Goal: Task Accomplishment & Management: Manage account settings

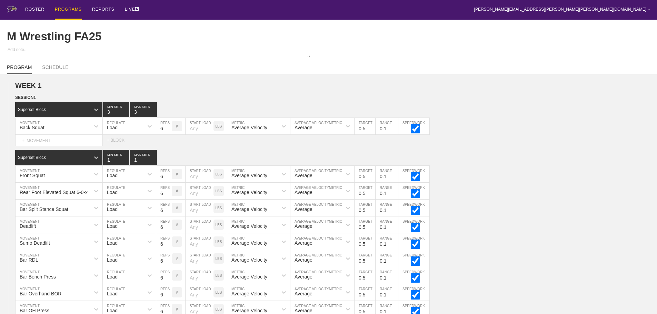
scroll to position [2919, 0]
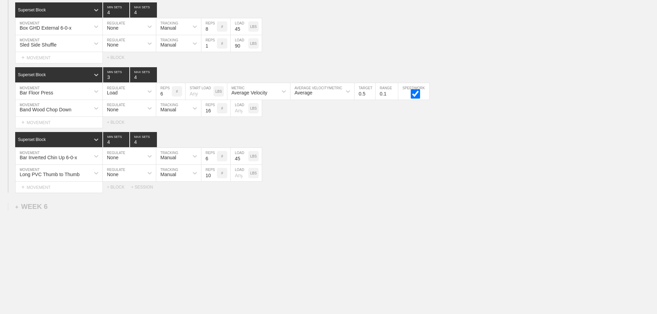
click at [482, 117] on div "Select... MOVEMENT + MOVEMENT + BLOCK" at bounding box center [328, 122] width 657 height 11
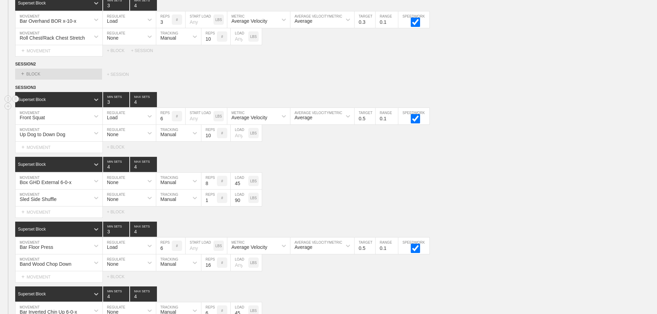
scroll to position [2678, 0]
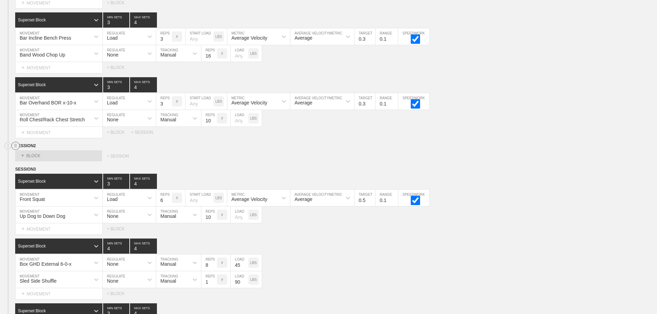
click at [15, 145] on line at bounding box center [15, 145] width 3 height 0
click at [40, 168] on div "DELETE" at bounding box center [48, 169] width 55 height 10
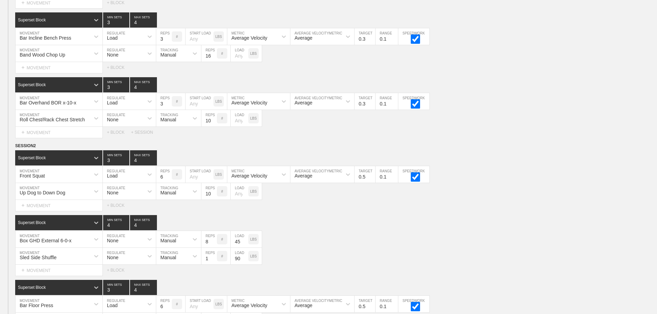
click at [623, 137] on div "Select... MOVEMENT + MOVEMENT + BLOCK + SESSION" at bounding box center [328, 132] width 657 height 11
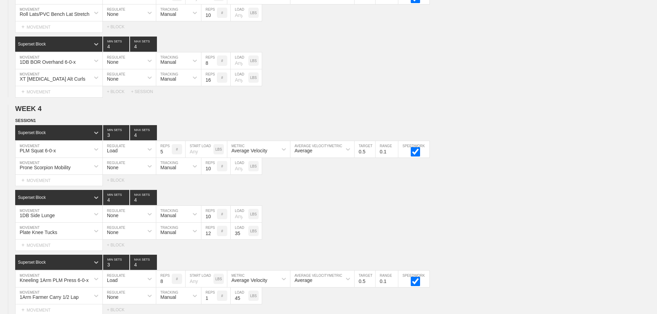
scroll to position [0, 0]
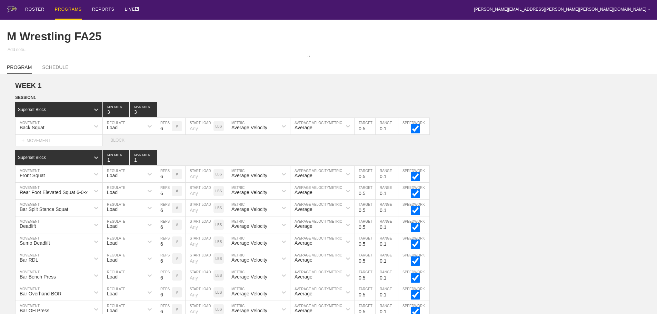
click at [66, 9] on div "PROGRAMS" at bounding box center [68, 10] width 27 height 20
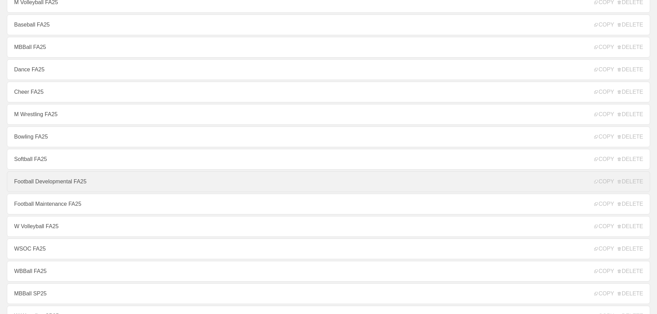
scroll to position [138, 0]
click at [41, 184] on link "W Volleyball FA25" at bounding box center [328, 182] width 643 height 21
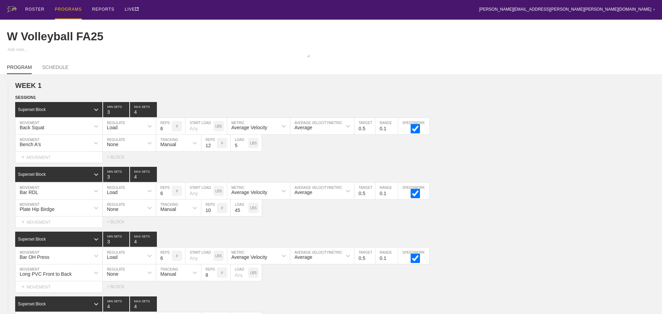
type textarea "x"
type input "W Volleyball FA25"
click at [574, 10] on div "ROSTER PROGRAMS REPORTS LIVE [PERSON_NAME][EMAIL_ADDRESS][PERSON_NAME][PERSON_N…" at bounding box center [328, 10] width 643 height 20
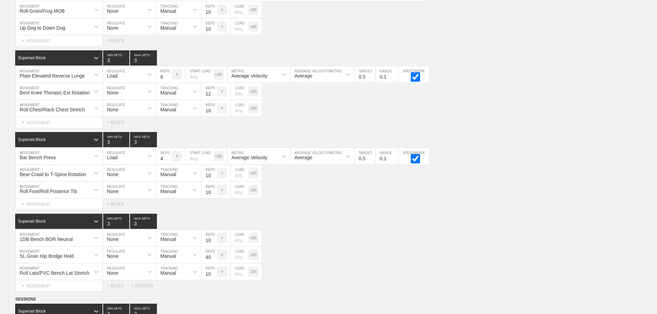
scroll to position [5203, 0]
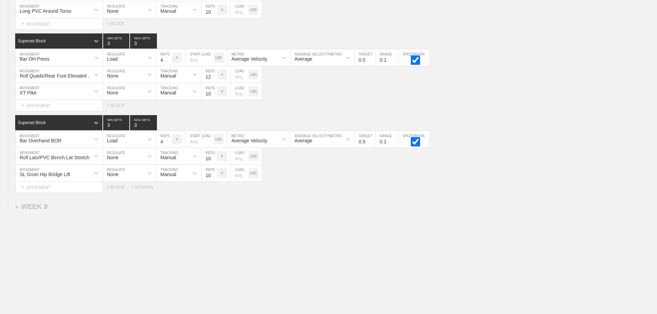
click at [270, 164] on div "Roll Lats/PVC Bench Lat Stretch MOVEMENT None REGULATE Manual TRACKING 10 REPS …" at bounding box center [328, 156] width 657 height 17
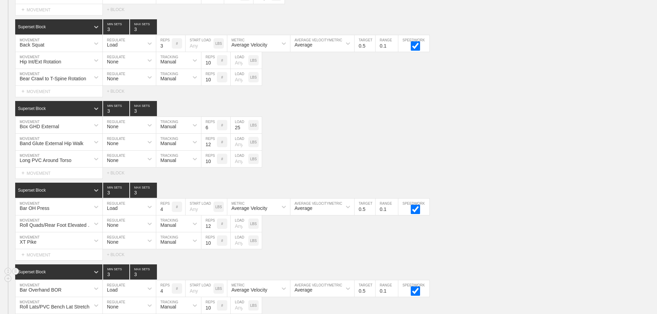
scroll to position [5169, 0]
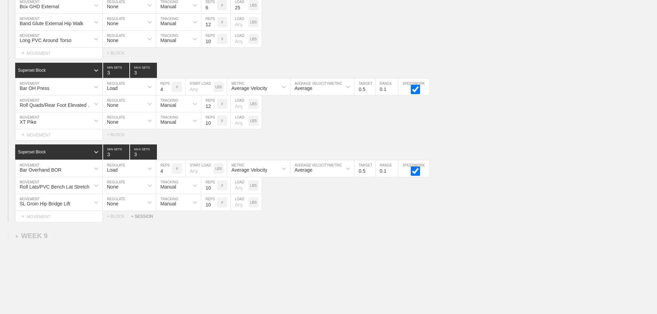
click at [145, 219] on div "+ SESSION" at bounding box center [145, 216] width 28 height 5
click at [76, 243] on div "+ BLOCK" at bounding box center [58, 239] width 87 height 11
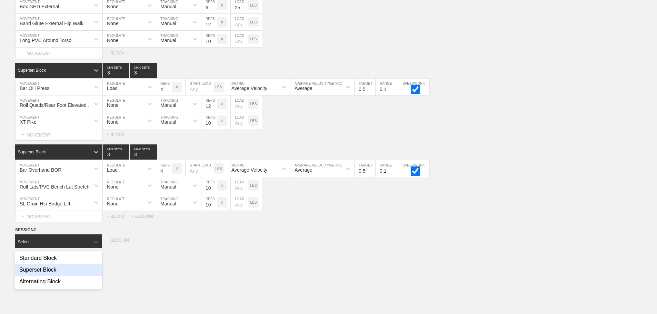
click at [49, 274] on div "Superset Block" at bounding box center [58, 270] width 87 height 12
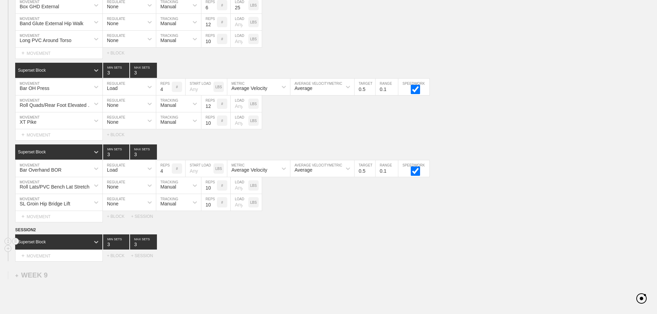
click at [322, 250] on div "Superset Block 3 MIN SETS 3 MAX SETS" at bounding box center [336, 241] width 642 height 15
click at [485, 44] on div "Long PVC Around Torso MOVEMENT None REGULATE Manual TRACKING 10 REPS # LOAD LBS" at bounding box center [328, 39] width 657 height 17
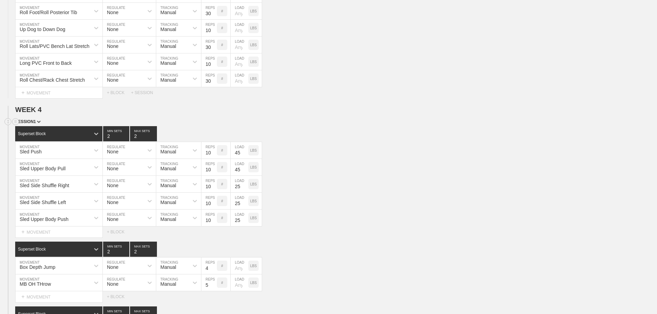
click at [503, 126] on div "SESSION 1" at bounding box center [336, 122] width 642 height 8
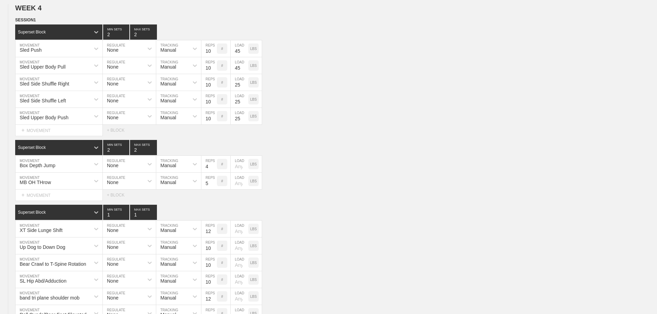
scroll to position [1464, 0]
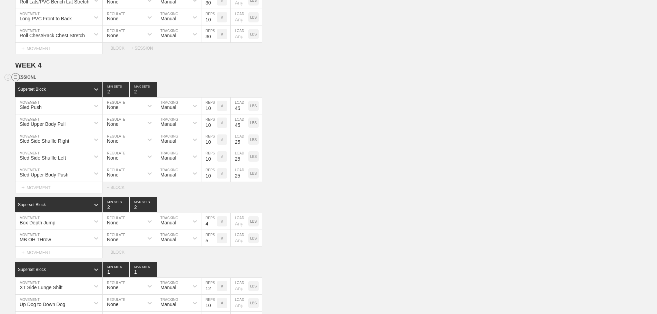
click at [14, 81] on circle at bounding box center [16, 77] width 8 height 8
click at [48, 90] on div "DUPLICATE" at bounding box center [48, 90] width 55 height 10
click at [383, 181] on div "Sled Upper Body Push MOVEMENT None REGULATE Manual TRACKING 10 REPS # 25 LOAD L…" at bounding box center [328, 173] width 657 height 17
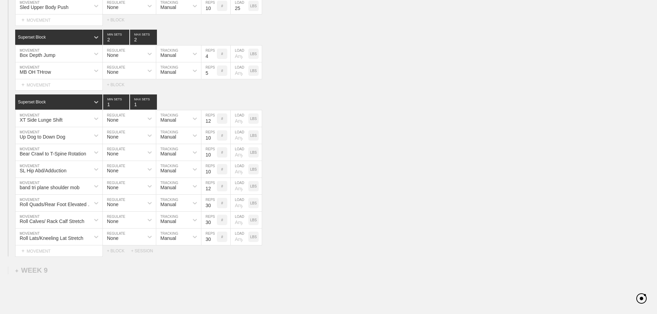
scroll to position [5174, 0]
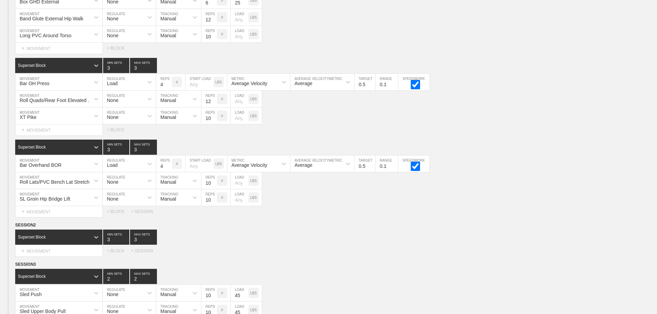
click at [281, 255] on div "Select... MOVEMENT + MOVEMENT + BLOCK + SESSION" at bounding box center [328, 250] width 657 height 11
click at [457, 245] on div "Superset Block 3 MIN SETS 3 MAX SETS" at bounding box center [336, 237] width 642 height 15
click at [483, 230] on div "SESSION 2" at bounding box center [336, 226] width 642 height 8
click at [14, 229] on circle at bounding box center [16, 225] width 8 height 8
click at [41, 247] on div "DELETE" at bounding box center [48, 248] width 55 height 10
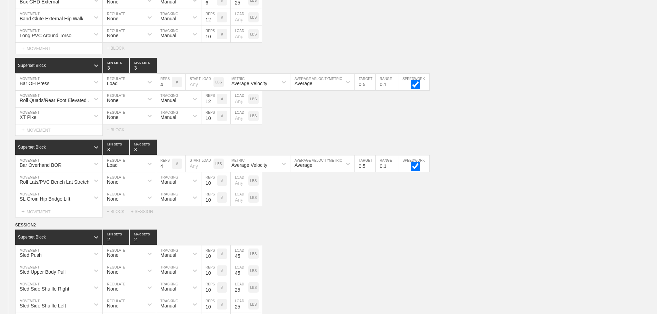
click at [480, 225] on div "WEEK 8 DUPLICATE DELETE SESSION 1 Standard Block DUPLICATE INSERT MOVEMENT AFTE…" at bounding box center [328, 199] width 657 height 746
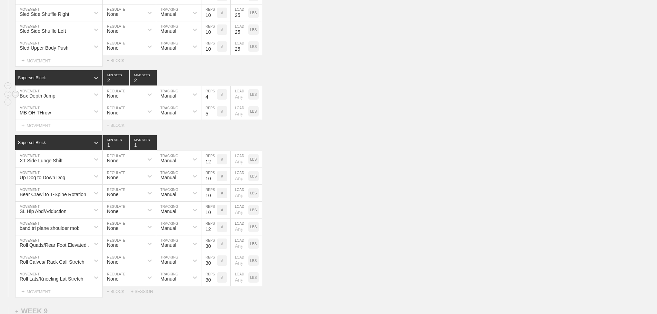
scroll to position [5450, 0]
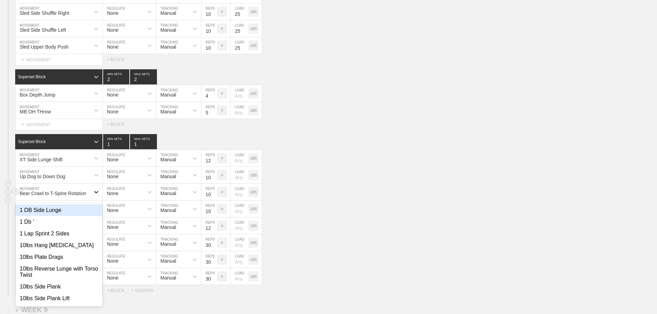
drag, startPoint x: 97, startPoint y: 198, endPoint x: 92, endPoint y: 198, distance: 4.5
click at [96, 195] on icon at bounding box center [96, 192] width 7 height 7
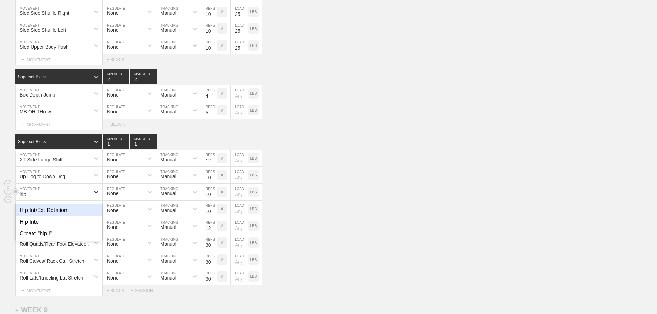
type input "hip int"
click at [64, 216] on div "Hip Int/Ext Rotation" at bounding box center [59, 210] width 87 height 12
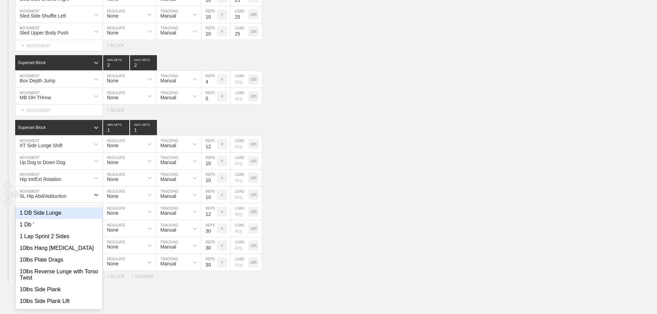
click at [79, 203] on div "option 1 DB Side Lunge focused, 1 of 801. 801 results available. Use Up and Dow…" at bounding box center [59, 195] width 87 height 17
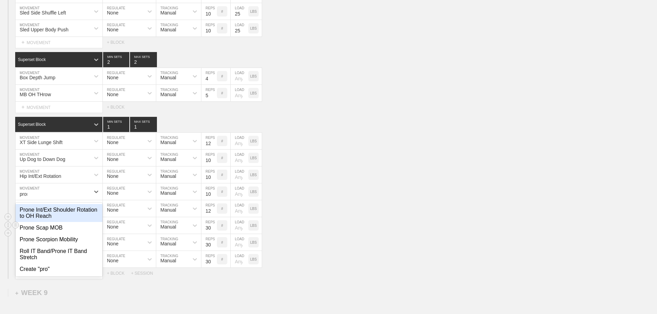
type input "prone"
click at [60, 219] on div "Prone Int/Ext Shoulder Rotation to OH Reach" at bounding box center [59, 213] width 87 height 18
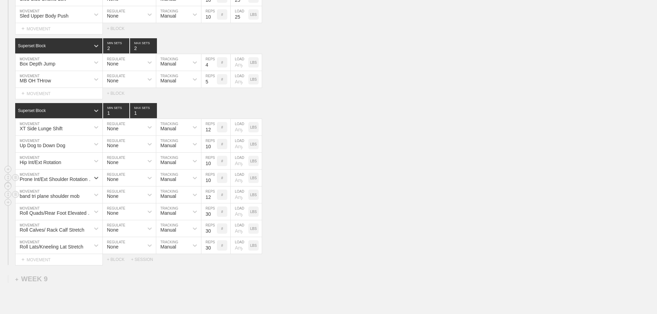
click at [87, 203] on div "band tri plane shoulder mob" at bounding box center [59, 195] width 87 height 17
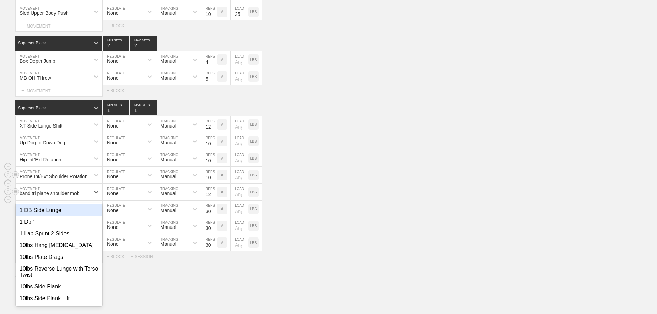
scroll to position [5484, 0]
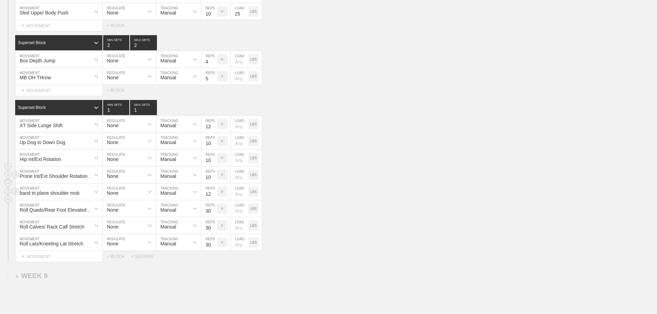
drag, startPoint x: 413, startPoint y: 198, endPoint x: 279, endPoint y: 199, distance: 134.1
click at [409, 198] on div "band tri plane shoulder mob MOVEMENT None REGULATE Manual TRACKING 12 REPS # LO…" at bounding box center [328, 191] width 657 height 17
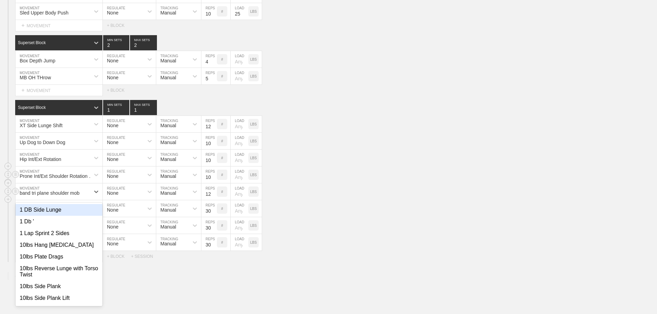
click at [70, 196] on div "band tri plane shoulder mob" at bounding box center [50, 193] width 60 height 6
type input "roll"
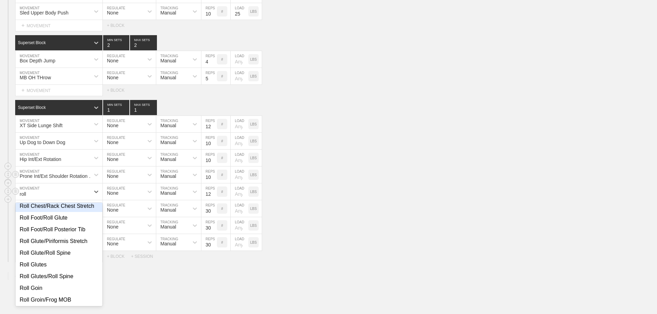
scroll to position [69, 0]
click at [61, 247] on div "Roll Glute/Piriformis Stretch" at bounding box center [59, 241] width 87 height 12
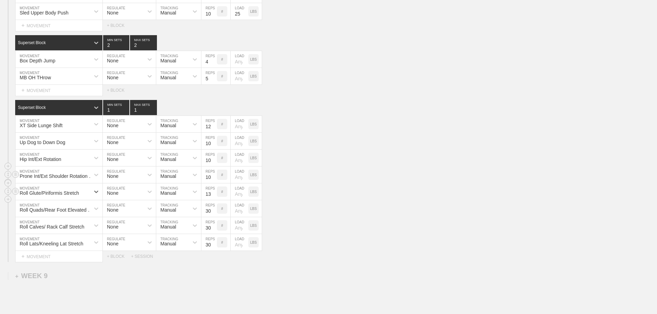
click at [211, 199] on input "13" at bounding box center [209, 191] width 16 height 17
type input "1"
type input "30"
click at [387, 251] on div "Roll Lats/Kneeling Lat Stretch MOVEMENT None REGULATE Manual TRACKING 30 REPS #…" at bounding box center [328, 242] width 657 height 17
click at [379, 233] on div "Roll Calves/ Rack Calf Stretch MOVEMENT None REGULATE Manual TRACKING 30 REPS #…" at bounding box center [328, 225] width 657 height 17
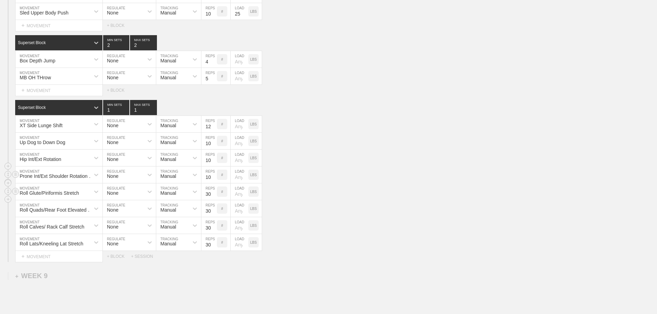
click at [395, 200] on div "Roll Glute/Piriformis Stretch MOVEMENT None REGULATE Manual TRACKING 30 REPS # …" at bounding box center [328, 191] width 657 height 17
drag, startPoint x: 398, startPoint y: 225, endPoint x: 394, endPoint y: 225, distance: 3.8
click at [397, 225] on div "Roll Calves/ Rack Calf Stretch MOVEMENT None REGULATE Manual TRACKING 30 REPS #…" at bounding box center [328, 225] width 657 height 17
click at [459, 200] on div "Roll Glute/Piriformis Stretch MOVEMENT None REGULATE Manual TRACKING 30 REPS # …" at bounding box center [328, 191] width 657 height 17
click at [330, 163] on div "Hip Int/Ext Rotation MOVEMENT None REGULATE Manual TRACKING 10 REPS # LOAD LBS" at bounding box center [328, 158] width 657 height 17
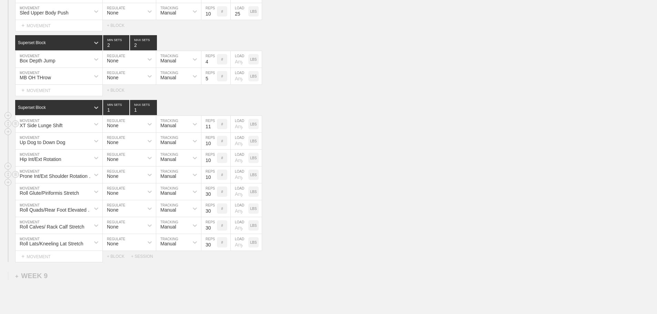
click at [214, 132] on input "11" at bounding box center [209, 124] width 16 height 17
type input "10"
click at [214, 132] on input "10" at bounding box center [209, 124] width 16 height 17
click at [393, 166] on div "Hip Int/Ext Rotation MOVEMENT None REGULATE Manual TRACKING 10 REPS # LOAD LBS" at bounding box center [328, 158] width 657 height 17
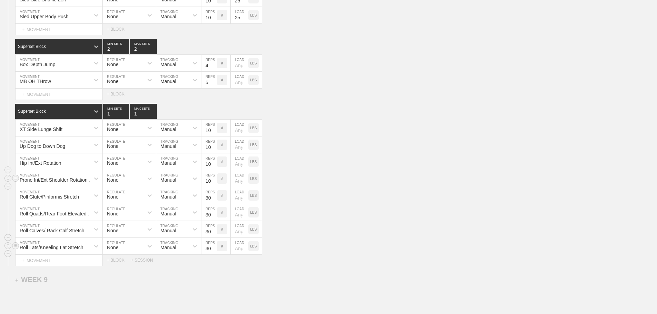
scroll to position [5484, 0]
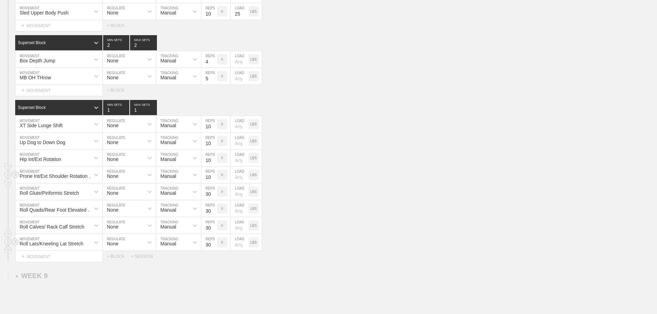
click at [366, 250] on div "Roll Lats/Kneeling Lat Stretch MOVEMENT None REGULATE Manual TRACKING 30 REPS #…" at bounding box center [328, 242] width 657 height 17
click at [364, 161] on div "Hip Int/Ext Rotation MOVEMENT None REGULATE Manual TRACKING 10 REPS # LOAD LBS" at bounding box center [328, 158] width 657 height 17
click at [375, 182] on div "Prone Int/Ext Shoulder Rotation to OH Reach MOVEMENT None REGULATE Manual TRACK…" at bounding box center [328, 175] width 657 height 17
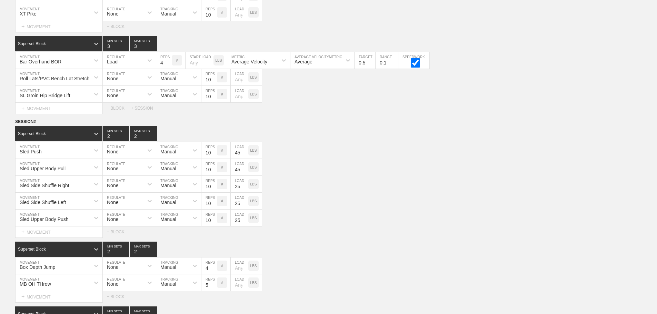
scroll to position [5277, 0]
click at [327, 227] on div "Sled Upper Body Push MOVEMENT None REGULATE Manual TRACKING 10 REPS # 25 LOAD L…" at bounding box center [328, 218] width 657 height 17
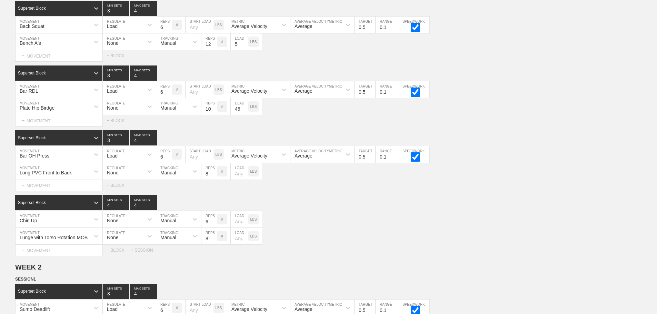
scroll to position [0, 0]
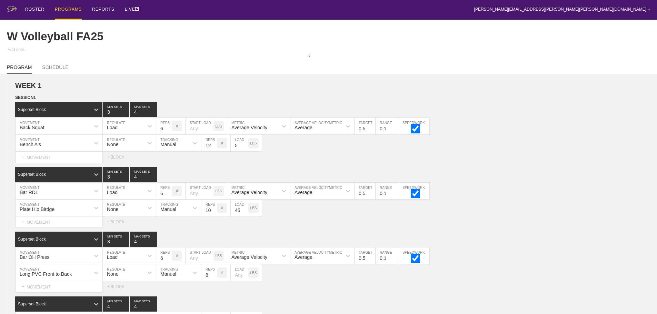
click at [67, 5] on div "PROGRAMS" at bounding box center [68, 10] width 27 height 20
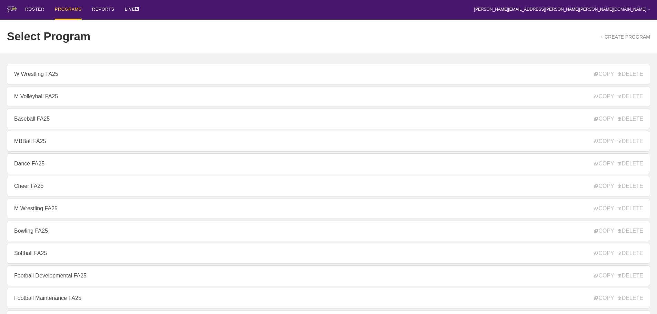
click at [209, 6] on div "ROSTER PROGRAMS REPORTS LIVE [PERSON_NAME][EMAIL_ADDRESS][PERSON_NAME][PERSON_N…" at bounding box center [328, 10] width 643 height 20
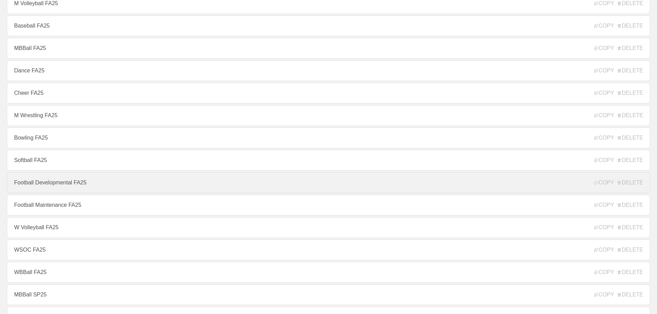
scroll to position [103, 0]
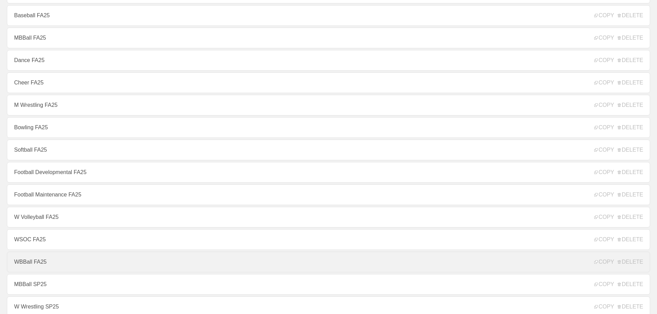
click at [27, 262] on link "WBBall FA25" at bounding box center [328, 262] width 643 height 21
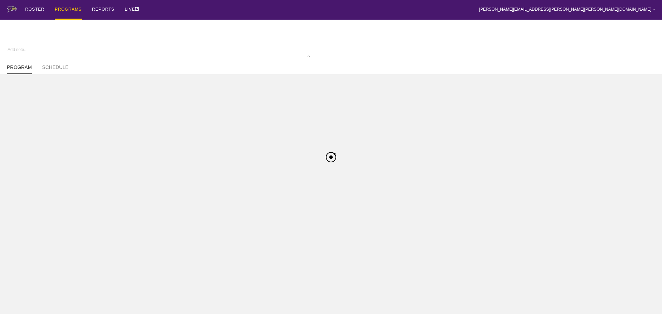
type textarea "x"
type input "WBBall FA25"
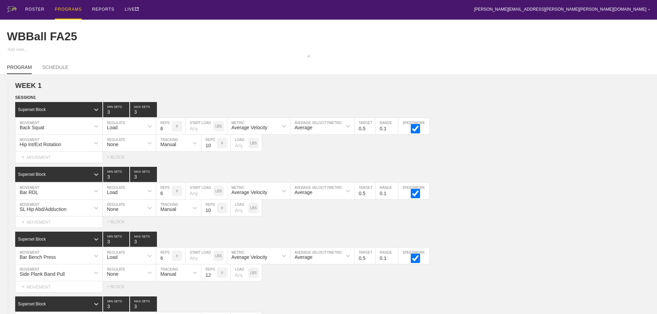
click at [404, 18] on div "ROSTER PROGRAMS REPORTS LIVE [PERSON_NAME][EMAIL_ADDRESS][PERSON_NAME][PERSON_N…" at bounding box center [328, 10] width 643 height 20
click at [415, 12] on div "ROSTER PROGRAMS REPORTS LIVE [PERSON_NAME][EMAIL_ADDRESS][PERSON_NAME][PERSON_N…" at bounding box center [328, 10] width 643 height 20
click at [434, 10] on div "ROSTER PROGRAMS REPORTS LIVE [PERSON_NAME][EMAIL_ADDRESS][PERSON_NAME][PERSON_N…" at bounding box center [328, 10] width 643 height 20
click at [444, 7] on div "ROSTER PROGRAMS REPORTS LIVE [PERSON_NAME][EMAIL_ADDRESS][PERSON_NAME][PERSON_N…" at bounding box center [328, 10] width 643 height 20
click at [403, 11] on div "ROSTER PROGRAMS REPORTS LIVE [PERSON_NAME][EMAIL_ADDRESS][PERSON_NAME][PERSON_N…" at bounding box center [328, 10] width 643 height 20
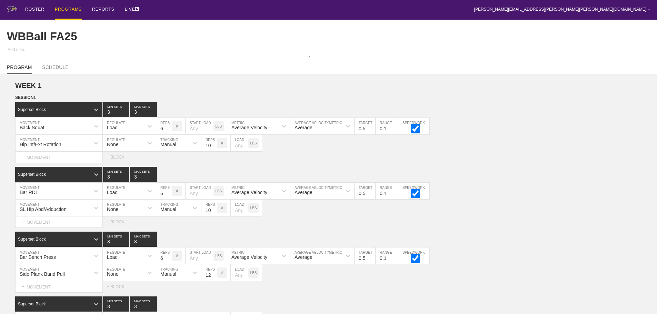
click at [413, 8] on div "ROSTER PROGRAMS REPORTS LIVE [PERSON_NAME][EMAIL_ADDRESS][PERSON_NAME][PERSON_N…" at bounding box center [328, 10] width 643 height 20
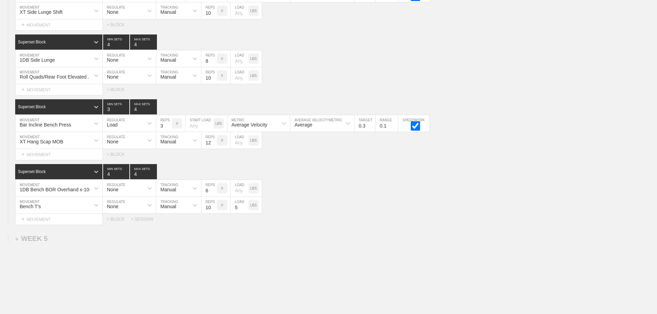
scroll to position [2655, 0]
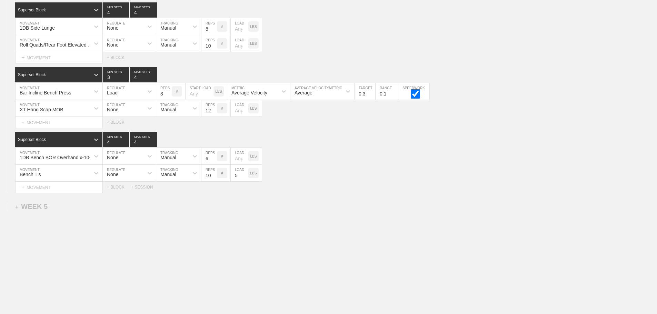
drag, startPoint x: 525, startPoint y: 258, endPoint x: 518, endPoint y: 258, distance: 7.9
click at [144, 188] on div "+ SESSION" at bounding box center [145, 187] width 28 height 5
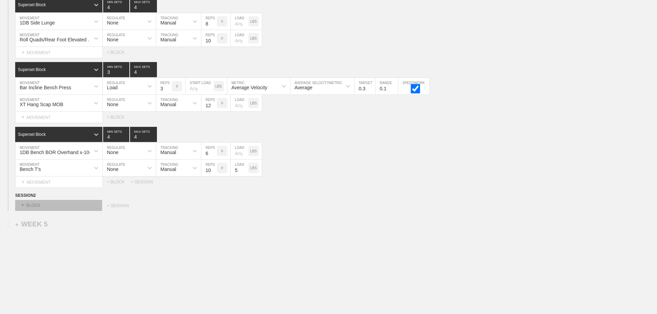
click at [77, 210] on div "+ BLOCK" at bounding box center [58, 205] width 87 height 11
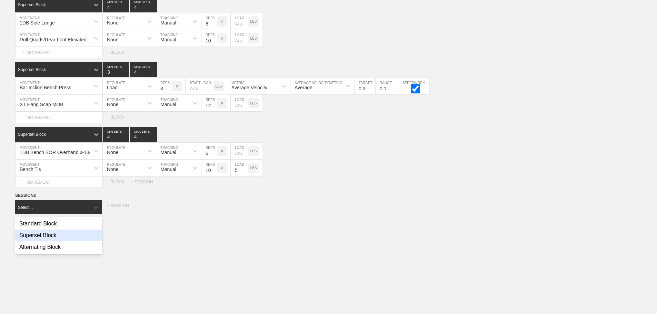
click at [55, 241] on div "Superset Block" at bounding box center [58, 236] width 87 height 12
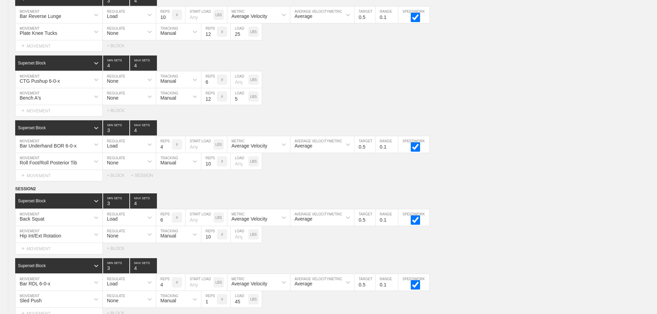
scroll to position [1793, 0]
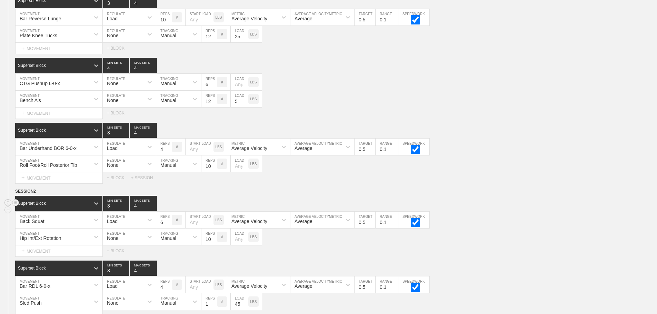
click at [629, 207] on div "Superset Block 3 MIN SETS 4 MAX SETS" at bounding box center [336, 203] width 642 height 15
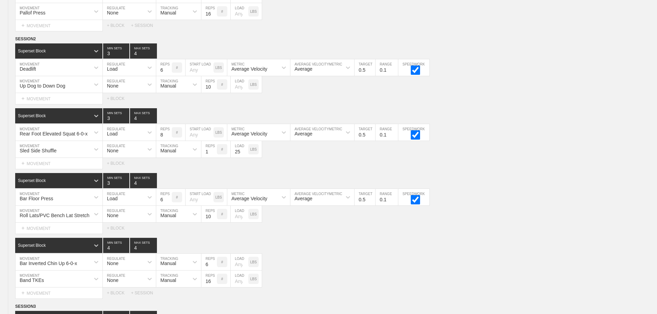
scroll to position [1069, 0]
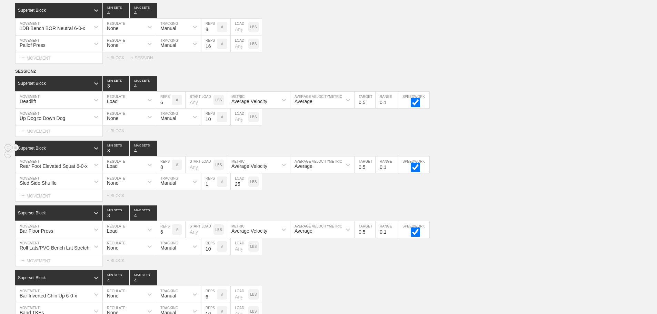
click at [515, 133] on div "SESSION 2 Superset Block 3 MIN SETS 4 MAX SETS DUPLICATE INSERT MOVEMENT AFTER …" at bounding box center [328, 199] width 657 height 263
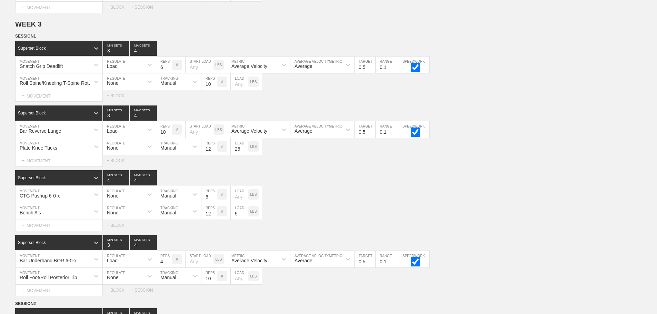
scroll to position [1674, 0]
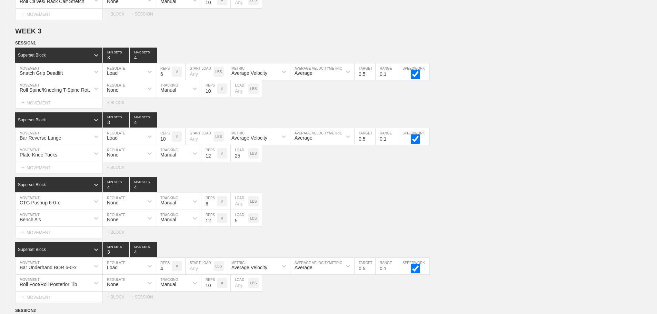
drag, startPoint x: 512, startPoint y: 220, endPoint x: 662, endPoint y: 207, distance: 150.2
click at [528, 220] on div "Bench A's MOVEMENT None REGULATE Manual TRACKING 12 REPS # 5 LOAD LBS" at bounding box center [328, 218] width 657 height 17
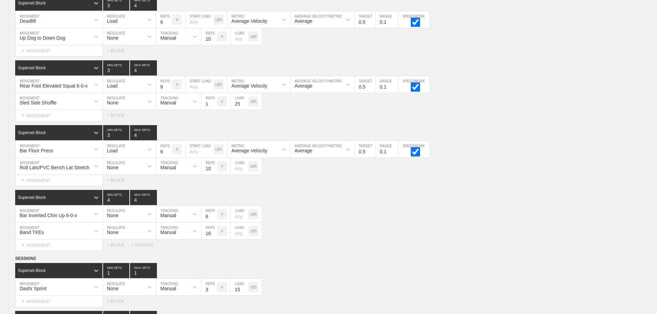
scroll to position [1014, 0]
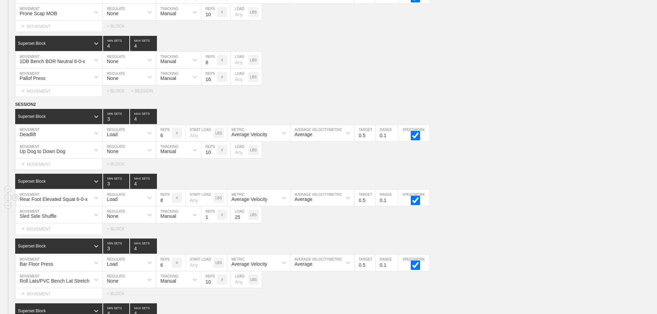
click at [552, 201] on div "Rear Foot Elevated Squat 6-0-x MOVEMENT Load REGULATE 8 REPS # START LOAD LBS A…" at bounding box center [328, 198] width 657 height 17
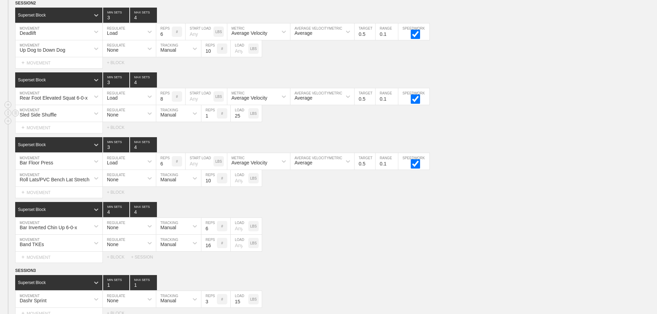
scroll to position [1117, 0]
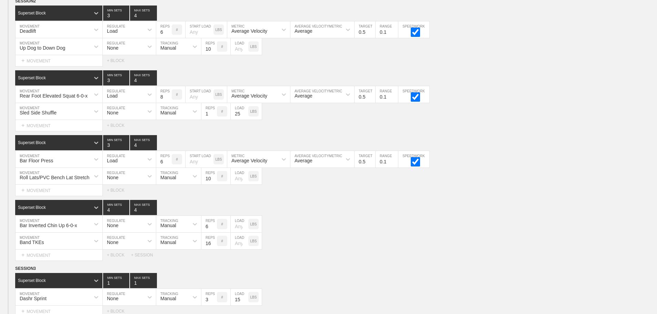
click at [499, 137] on div "SESSION 2 Superset Block 3 MIN SETS 4 MAX SETS DUPLICATE INSERT MOVEMENT AFTER …" at bounding box center [328, 129] width 657 height 263
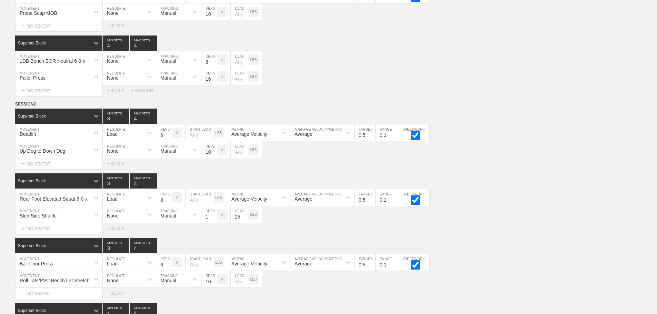
scroll to position [1014, 0]
click at [15, 103] on line at bounding box center [15, 103] width 3 height 0
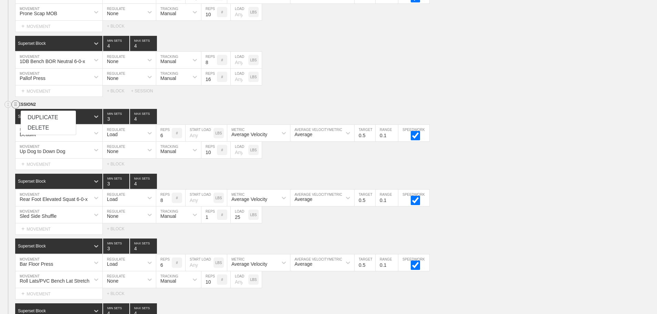
click at [46, 116] on div "DUPLICATE" at bounding box center [48, 117] width 55 height 10
click at [567, 156] on div "Up Dog to Down Dog MOVEMENT None REGULATE Manual TRACKING 10 REPS # LOAD LBS" at bounding box center [328, 150] width 657 height 17
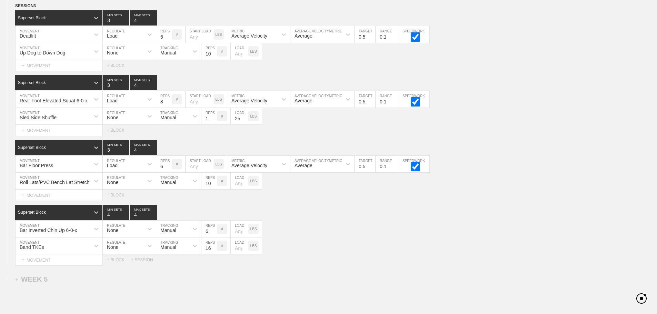
scroll to position [2617, 0]
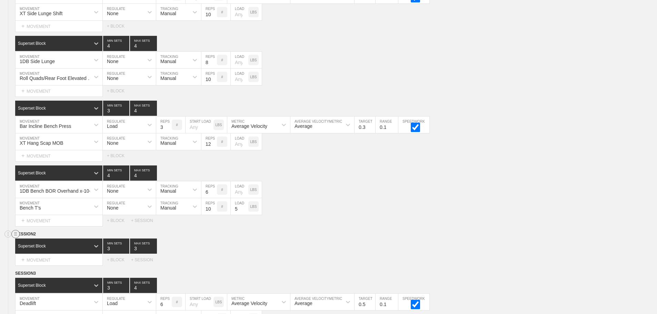
click at [17, 235] on line at bounding box center [15, 235] width 3 height 0
drag, startPoint x: 39, startPoint y: 256, endPoint x: 352, endPoint y: 28, distance: 387.8
click at [39, 256] on div "DELETE" at bounding box center [48, 257] width 55 height 10
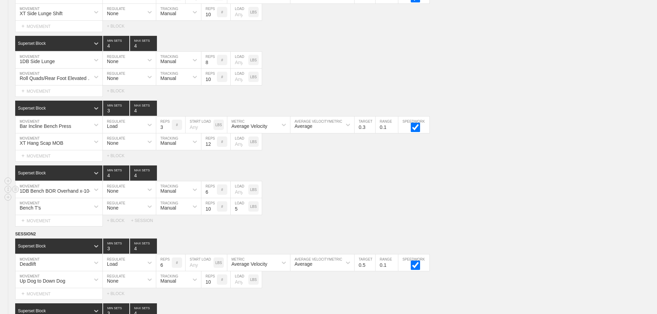
click at [417, 190] on div "1DB Bench BOR Overhand x-10-x MOVEMENT None REGULATE Manual TRACKING 6 REPS # L…" at bounding box center [328, 189] width 657 height 17
click at [169, 271] on input "5" at bounding box center [164, 262] width 16 height 17
click at [169, 271] on input "4" at bounding box center [164, 262] width 16 height 17
type input "3"
click at [169, 271] on input "3" at bounding box center [164, 262] width 16 height 17
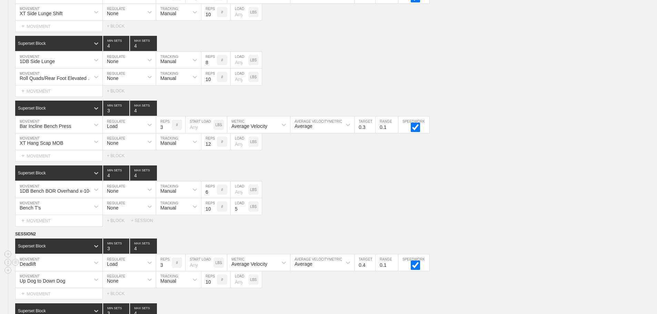
click at [372, 271] on input "0.4" at bounding box center [364, 262] width 21 height 17
type input "0.3"
click at [372, 271] on input "0.3" at bounding box center [364, 262] width 21 height 17
click at [548, 215] on div "Bench T's MOVEMENT None REGULATE Manual TRACKING 10 REPS # 5 LOAD LBS" at bounding box center [328, 206] width 657 height 17
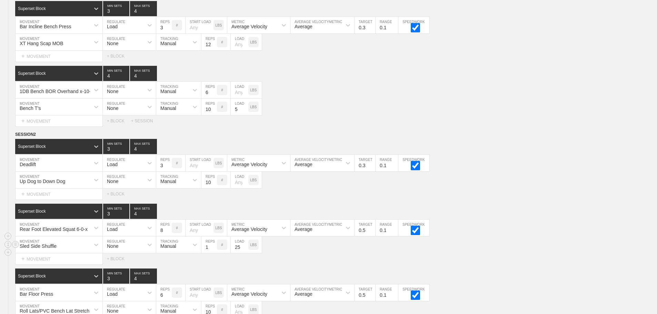
scroll to position [2720, 0]
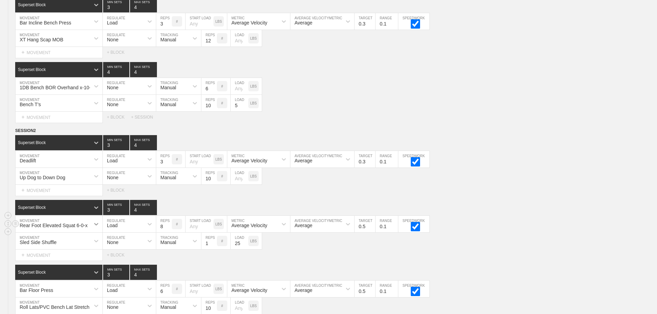
click at [94, 230] on div "Rear Foot Elevated Squat 6-0-x" at bounding box center [59, 224] width 87 height 17
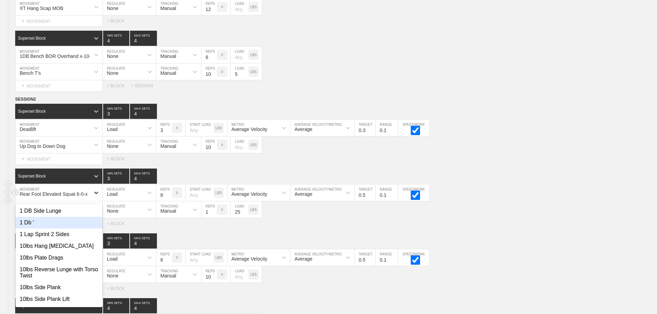
scroll to position [2752, 0]
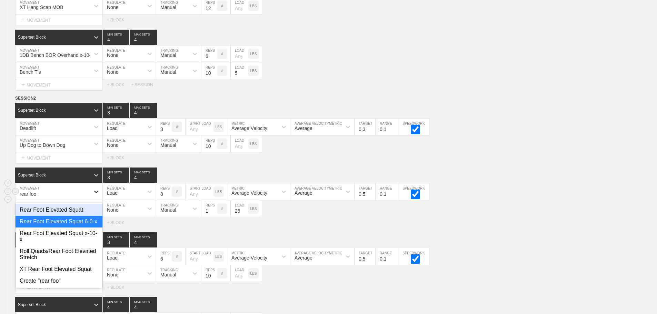
type input "rear foot"
click at [91, 237] on div "Rear Foot Elevated Squat x-10-x" at bounding box center [59, 237] width 87 height 18
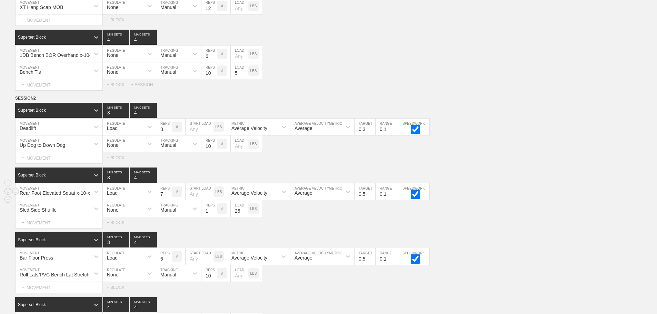
click at [167, 200] on input "7" at bounding box center [164, 191] width 16 height 17
type input "6"
click at [168, 200] on input "6" at bounding box center [164, 191] width 16 height 17
click at [548, 217] on div "Sled Side Shuffle MOVEMENT None REGULATE Manual TRACKING 1 REPS # 25 LOAD LBS" at bounding box center [328, 208] width 657 height 17
click at [371, 200] on input "0.4" at bounding box center [364, 191] width 21 height 17
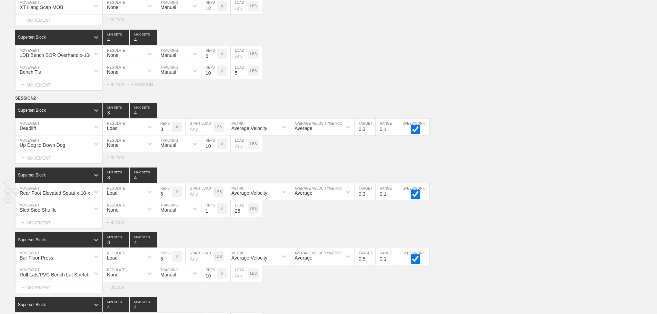
type input "0.3"
click at [371, 200] on input "0.3" at bounding box center [364, 191] width 21 height 17
click at [475, 200] on div "Rear Foot Elevated Squat x-10-x MOVEMENT Load REGULATE 6 REPS # START LOAD LBS …" at bounding box center [328, 191] width 657 height 17
click at [167, 265] on input "5" at bounding box center [164, 256] width 16 height 17
click at [167, 265] on input "4" at bounding box center [164, 256] width 16 height 17
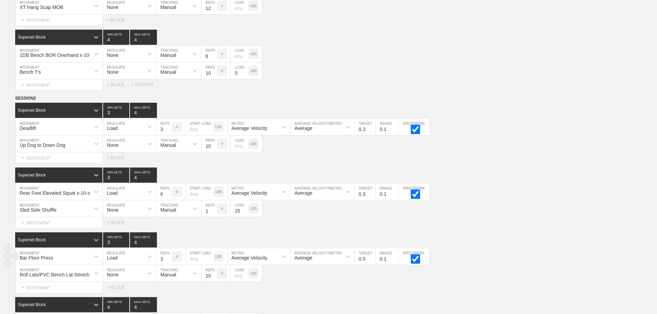
type input "3"
click at [167, 265] on input "3" at bounding box center [164, 256] width 16 height 17
click at [371, 264] on input "0.4" at bounding box center [364, 256] width 21 height 17
type input "0.3"
click at [372, 264] on input "0.3" at bounding box center [364, 256] width 21 height 17
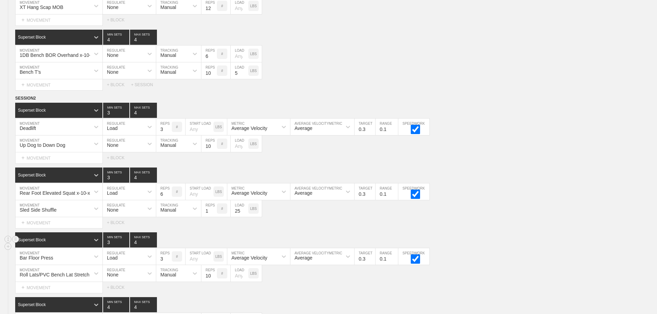
click at [538, 248] on div "Superset Block 3 MIN SETS 4 MAX SETS" at bounding box center [336, 239] width 642 height 15
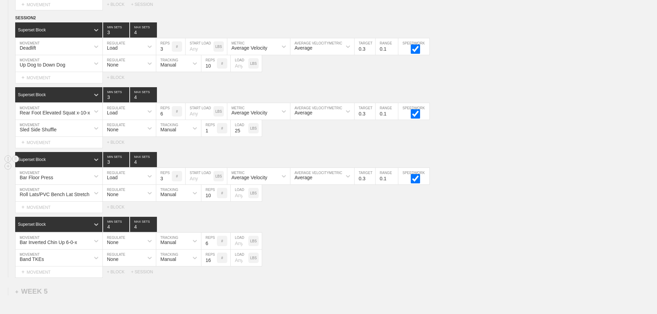
scroll to position [2856, 0]
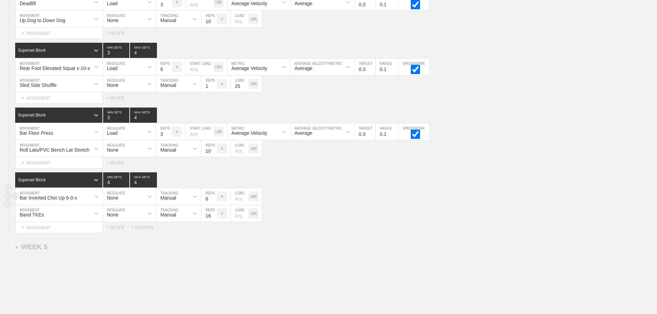
click at [89, 205] on div "Bar Inverted Chin Up 6-0-x" at bounding box center [59, 196] width 87 height 17
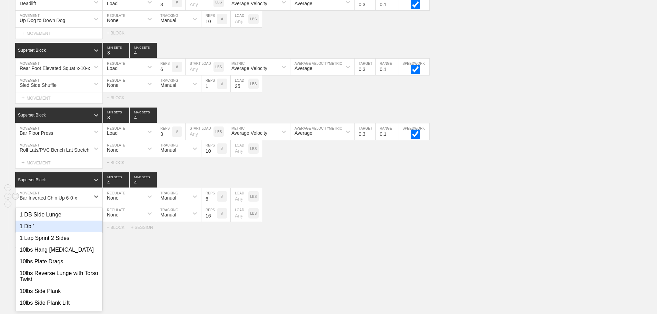
scroll to position [2882, 0]
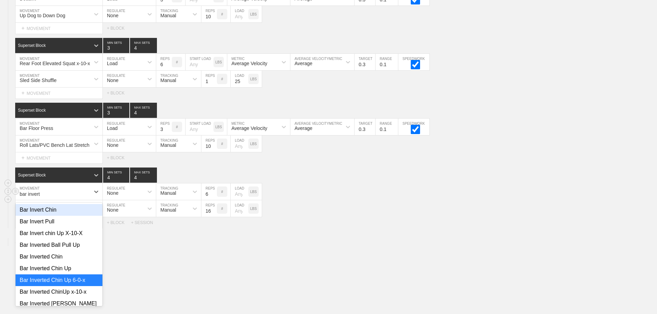
type input "bar inverte"
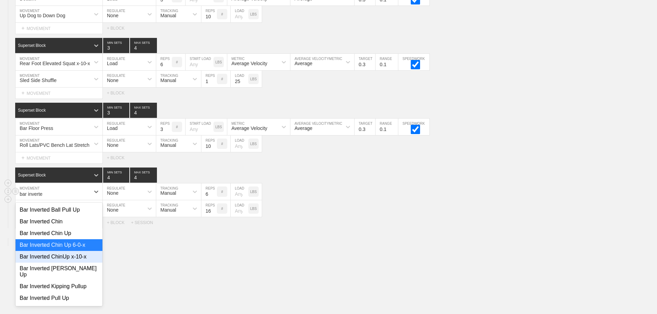
scroll to position [40, 0]
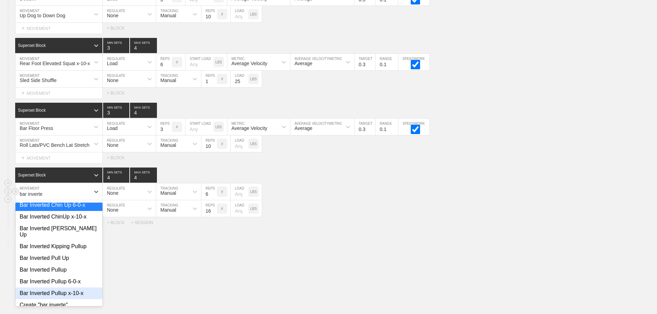
click at [78, 293] on div "Bar Inverted Pullup x-10-x" at bounding box center [59, 294] width 87 height 12
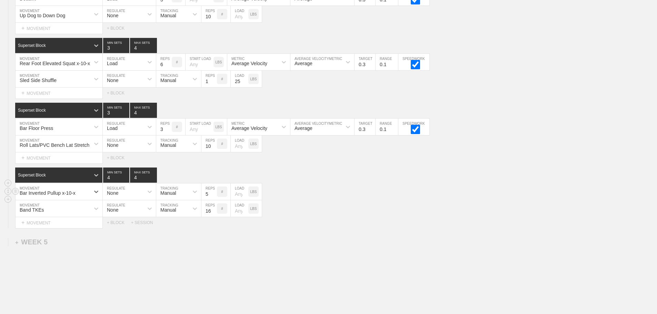
click at [214, 200] on input "5" at bounding box center [209, 191] width 16 height 17
click at [214, 200] on input "4" at bounding box center [209, 191] width 16 height 17
type input "3"
click at [214, 200] on input "3" at bounding box center [209, 191] width 16 height 17
click at [335, 208] on div "Band TKEs MOVEMENT None REGULATE Manual TRACKING 16 REPS # LOAD LBS" at bounding box center [328, 208] width 657 height 17
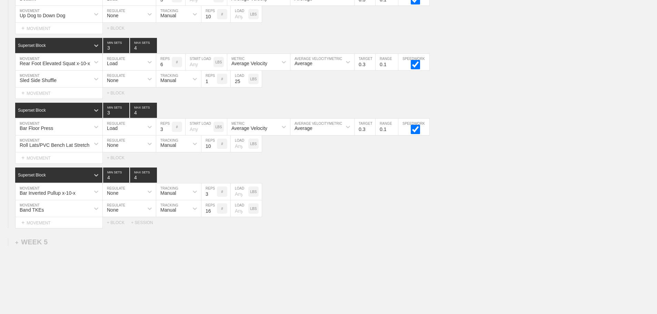
click at [553, 171] on div "SESSION 2 Superset Block 3 MIN SETS 4 MAX SETS DUPLICATE INSERT MOVEMENT AFTER …" at bounding box center [328, 96] width 657 height 263
drag, startPoint x: 369, startPoint y: 188, endPoint x: 439, endPoint y: 67, distance: 139.4
click at [374, 183] on div "Superset Block 4 MIN SETS 4 MAX SETS" at bounding box center [336, 175] width 642 height 15
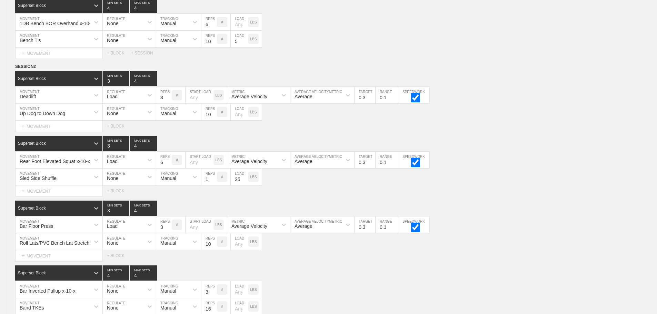
scroll to position [2877, 0]
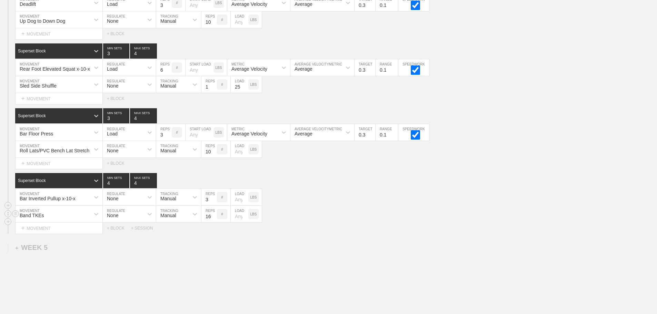
click at [453, 213] on div "Band TKEs MOVEMENT None REGULATE Manual TRACKING 16 REPS # LOAD LBS" at bounding box center [328, 214] width 657 height 17
click at [401, 223] on div "Band TKEs MOVEMENT None REGULATE Manual TRACKING 16 REPS # LOAD LBS" at bounding box center [328, 214] width 657 height 17
click at [399, 217] on div "Band TKEs MOVEMENT None REGULATE Manual TRACKING 16 REPS # LOAD LBS" at bounding box center [328, 214] width 657 height 17
click at [89, 90] on div "Sled Side Shuffle" at bounding box center [53, 85] width 74 height 12
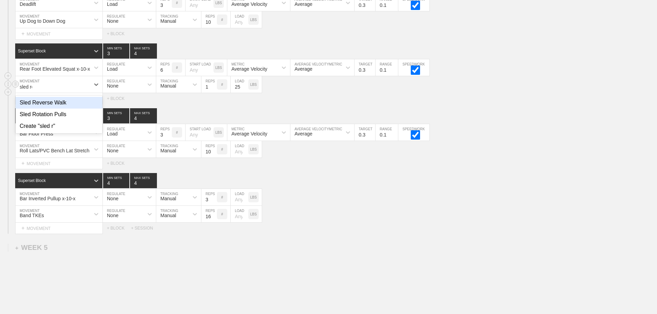
type input "sled rev"
click at [63, 109] on div "Sled Reverse Walk" at bounding box center [59, 103] width 87 height 12
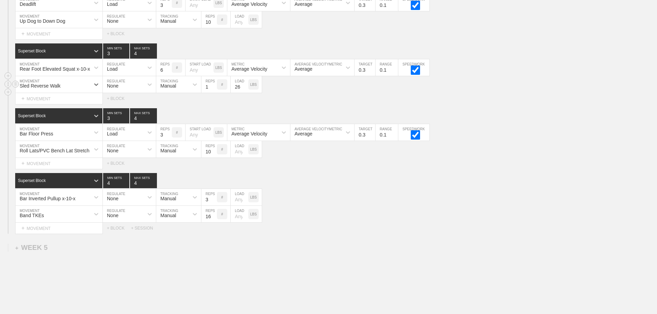
click at [245, 90] on input "26" at bounding box center [240, 84] width 18 height 17
click at [245, 90] on input "27" at bounding box center [240, 84] width 18 height 17
click at [245, 90] on input "28" at bounding box center [240, 84] width 18 height 17
click at [245, 90] on input "29" at bounding box center [240, 84] width 18 height 17
click at [245, 90] on input "30" at bounding box center [240, 84] width 18 height 17
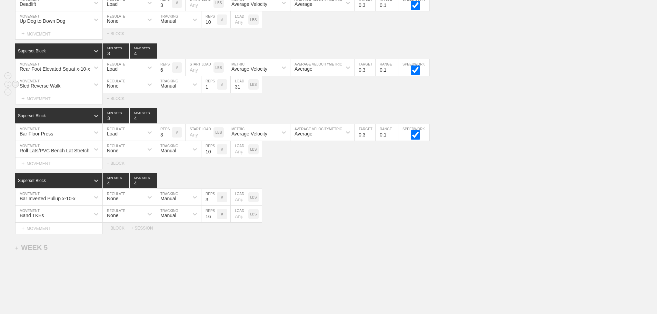
click at [245, 90] on input "31" at bounding box center [240, 84] width 18 height 17
click at [245, 90] on input "32" at bounding box center [240, 84] width 18 height 17
click at [245, 90] on input "33" at bounding box center [240, 84] width 18 height 17
click at [245, 90] on input "34" at bounding box center [240, 84] width 18 height 17
click at [245, 90] on input "35" at bounding box center [240, 84] width 18 height 17
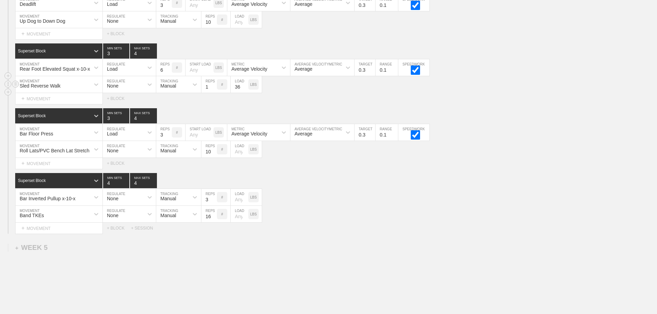
click at [245, 90] on input "36" at bounding box center [240, 84] width 18 height 17
click at [245, 90] on input "37" at bounding box center [240, 84] width 18 height 17
click at [245, 90] on input "38" at bounding box center [240, 84] width 18 height 17
click at [245, 90] on input "39" at bounding box center [240, 84] width 18 height 17
click at [243, 90] on input "40" at bounding box center [240, 84] width 18 height 17
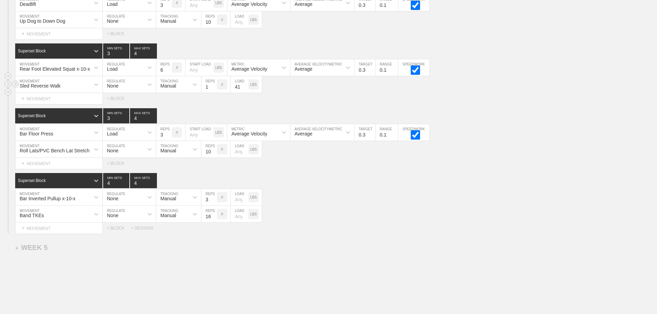
click at [244, 90] on input "41" at bounding box center [240, 84] width 18 height 17
click at [244, 90] on input "42" at bounding box center [240, 84] width 18 height 17
click at [244, 90] on input "50" at bounding box center [240, 84] width 18 height 17
click at [244, 90] on input "59" at bounding box center [240, 84] width 18 height 17
click at [244, 90] on input "60" at bounding box center [240, 84] width 18 height 17
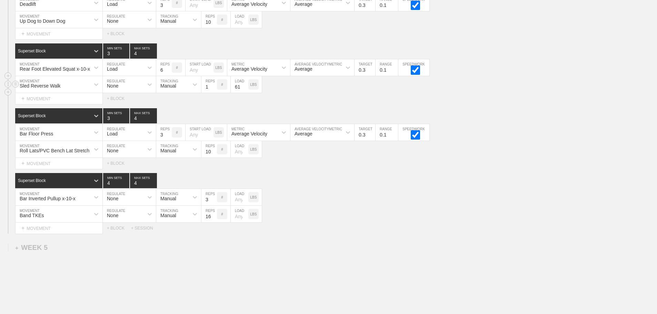
click at [244, 90] on input "61" at bounding box center [240, 84] width 18 height 17
click at [244, 90] on input "62" at bounding box center [240, 84] width 18 height 17
click at [244, 90] on input "63" at bounding box center [240, 84] width 18 height 17
click at [244, 90] on input "64" at bounding box center [240, 84] width 18 height 17
click at [244, 90] on input "65" at bounding box center [240, 84] width 18 height 17
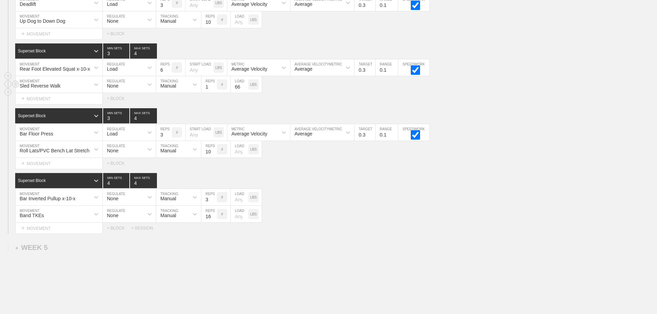
click at [244, 90] on input "66" at bounding box center [240, 84] width 18 height 17
click at [244, 90] on input "67" at bounding box center [240, 84] width 18 height 17
click at [244, 90] on input "68" at bounding box center [240, 84] width 18 height 17
click at [244, 90] on input "69" at bounding box center [240, 84] width 18 height 17
type input "70"
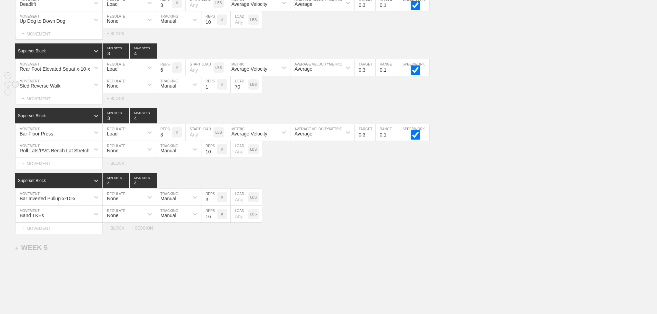
click at [244, 90] on input "70" at bounding box center [240, 84] width 18 height 17
click at [317, 188] on div "Superset Block 4 MIN SETS 4 MAX SETS" at bounding box center [336, 180] width 642 height 15
click at [446, 206] on div "Bar Inverted Pullup x-10-x MOVEMENT None REGULATE Manual TRACKING 3 REPS # LOAD…" at bounding box center [328, 197] width 657 height 17
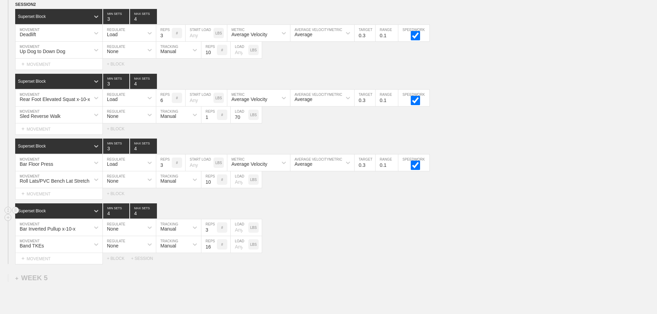
scroll to position [2923, 0]
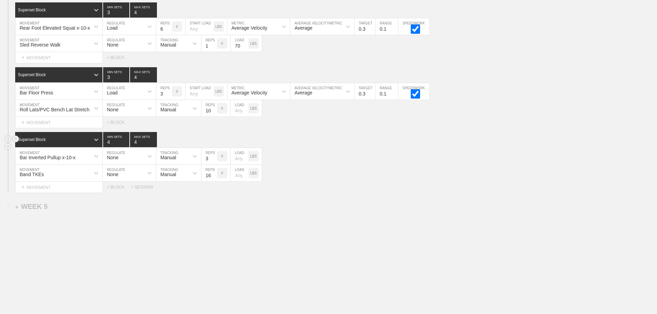
click at [314, 140] on div "Superset Block 4 MIN SETS 4 MAX SETS" at bounding box center [336, 139] width 642 height 15
click at [349, 160] on div "Bar Inverted Pullup x-10-x MOVEMENT None REGULATE Manual TRACKING 3 REPS # LOAD…" at bounding box center [328, 156] width 657 height 17
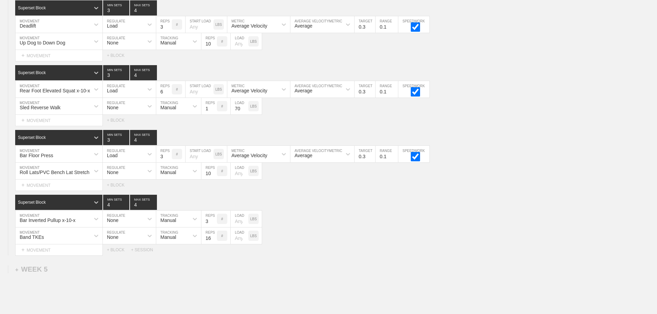
scroll to position [2854, 0]
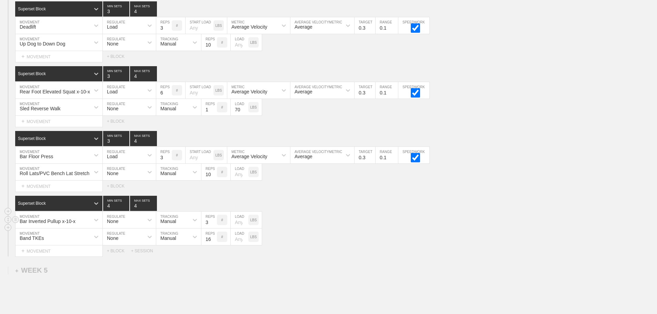
click at [392, 229] on div "Bar Inverted Pullup x-10-x MOVEMENT None REGULATE Manual TRACKING 3 REPS # LOAD…" at bounding box center [328, 220] width 657 height 17
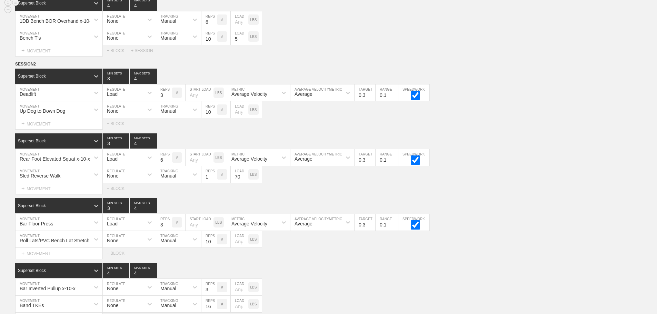
scroll to position [2785, 0]
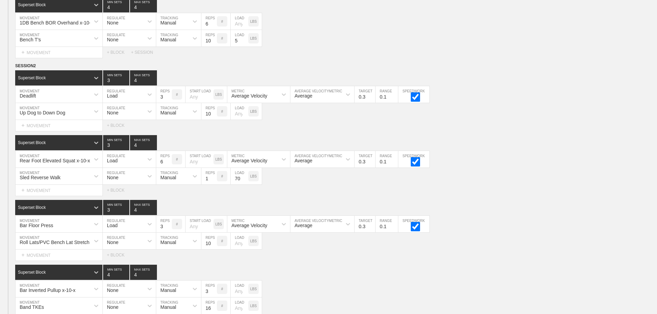
click at [574, 126] on div "Select... MOVEMENT + MOVEMENT + BLOCK" at bounding box center [328, 125] width 657 height 11
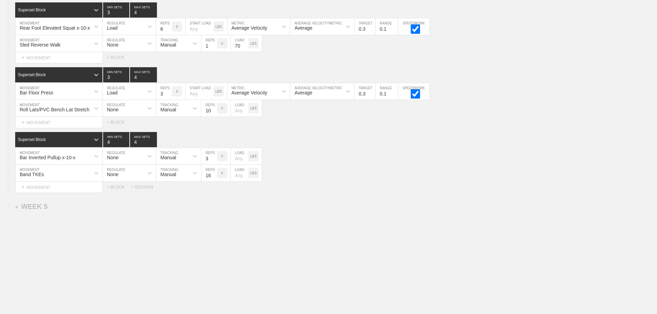
click at [83, 170] on div "Band TKEs" at bounding box center [53, 173] width 74 height 12
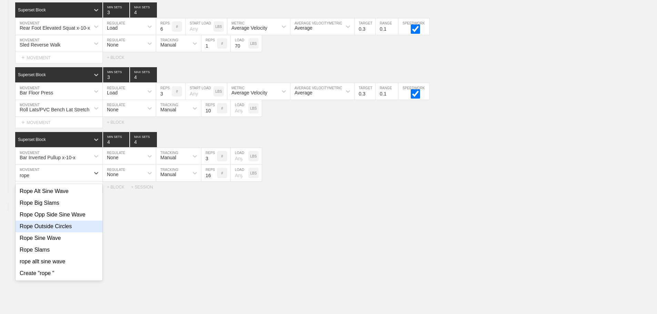
type input "rope"
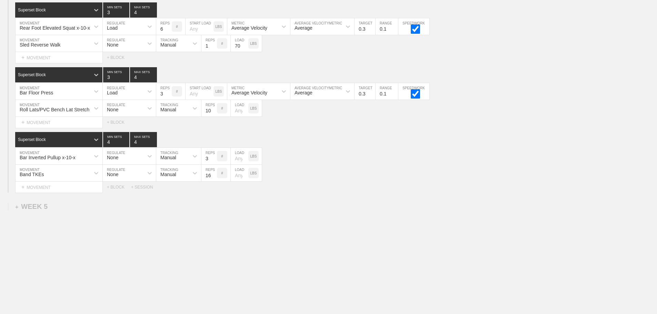
click at [424, 184] on div "Select... MOVEMENT + MOVEMENT + BLOCK + SESSION" at bounding box center [328, 187] width 657 height 11
click at [497, 180] on div "Band TKEs MOVEMENT None REGULATE Manual TRACKING 16 REPS # LOAD LBS" at bounding box center [328, 173] width 657 height 17
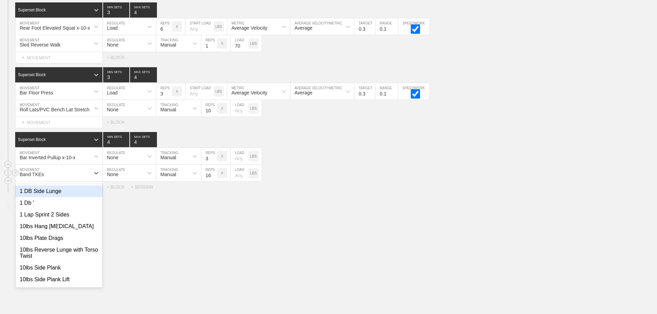
click at [90, 173] on div "Band TKEs" at bounding box center [53, 173] width 74 height 12
type input "rope"
click at [61, 193] on div "Rope Alt Sine Wave" at bounding box center [59, 191] width 87 height 12
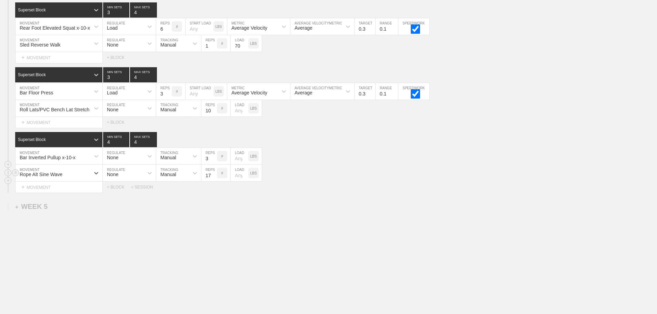
click at [213, 173] on input "17" at bounding box center [209, 173] width 16 height 17
click at [213, 173] on input "18" at bounding box center [209, 173] width 16 height 17
click at [213, 173] on input "19" at bounding box center [209, 173] width 16 height 17
click at [213, 173] on input "20" at bounding box center [209, 173] width 16 height 17
click at [213, 173] on input "21" at bounding box center [209, 173] width 16 height 17
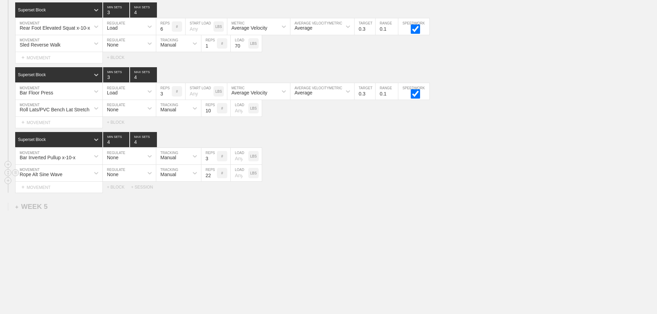
click at [213, 173] on input "22" at bounding box center [209, 173] width 16 height 17
click at [213, 173] on input "23" at bounding box center [209, 173] width 16 height 17
click at [213, 173] on input "30" at bounding box center [209, 173] width 16 height 17
click at [213, 173] on input "31" at bounding box center [209, 173] width 16 height 17
type input "30"
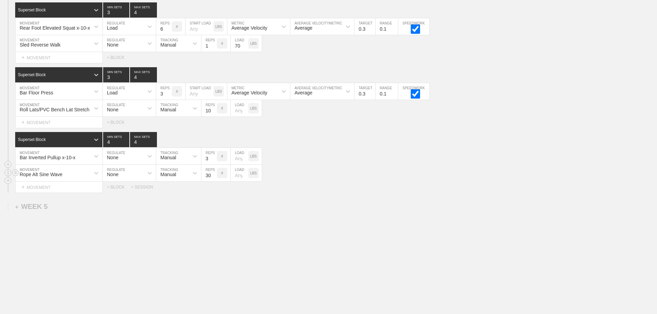
click at [214, 177] on input "30" at bounding box center [209, 173] width 16 height 17
click at [459, 161] on div "Bar Inverted Pullup x-10-x MOVEMENT None REGULATE Manual TRACKING 3 REPS # LOAD…" at bounding box center [328, 156] width 657 height 17
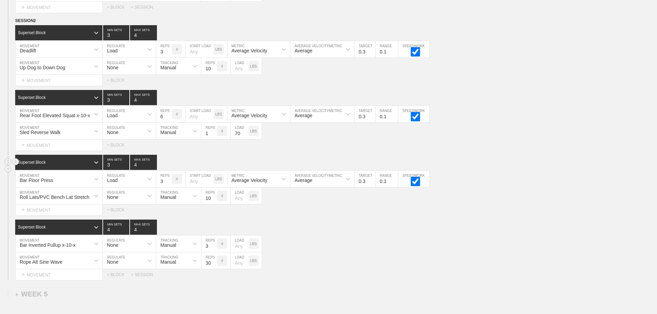
scroll to position [2819, 0]
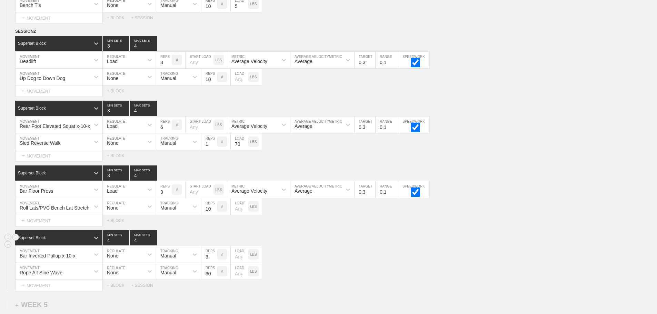
click at [364, 238] on div "Superset Block 4 MIN SETS 4 MAX SETS" at bounding box center [336, 237] width 642 height 15
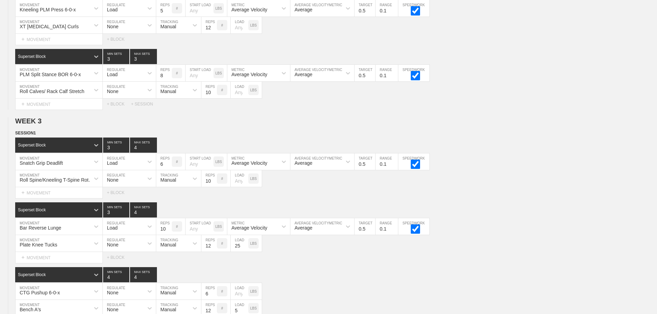
scroll to position [0, 0]
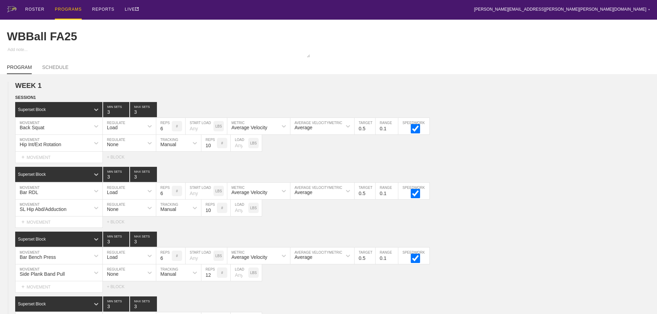
click at [63, 9] on div "PROGRAMS" at bounding box center [68, 10] width 27 height 20
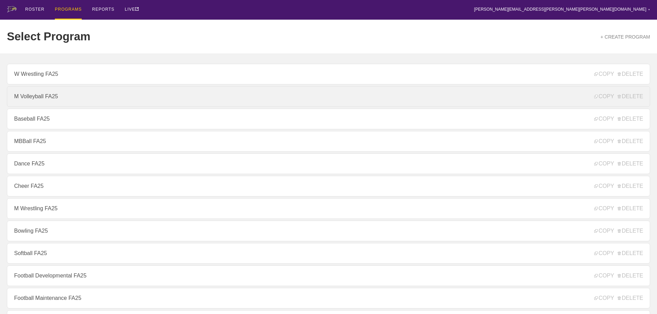
click at [42, 96] on link "M Volleyball FA25" at bounding box center [328, 96] width 643 height 21
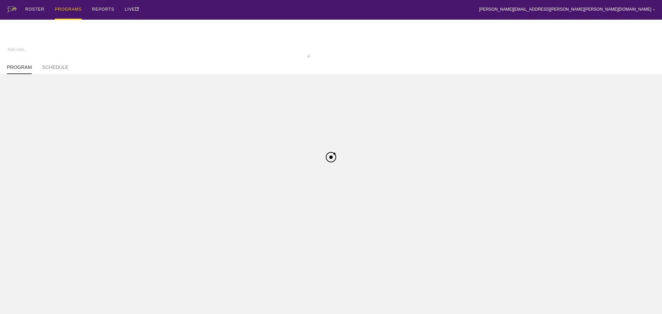
type textarea "x"
type input "M Volleyball FA25"
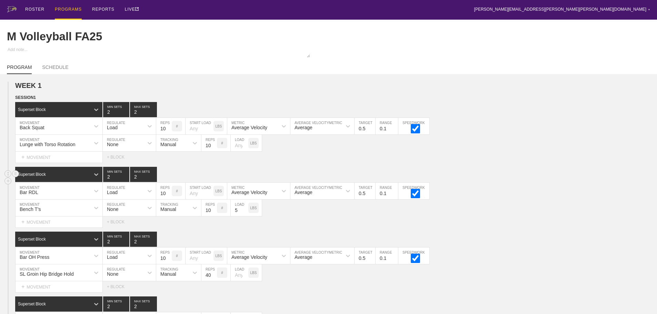
drag, startPoint x: 555, startPoint y: 177, endPoint x: 569, endPoint y: 172, distance: 15.3
click at [562, 175] on div "Superset Block 2 MIN SETS 2 MAX SETS" at bounding box center [336, 174] width 642 height 15
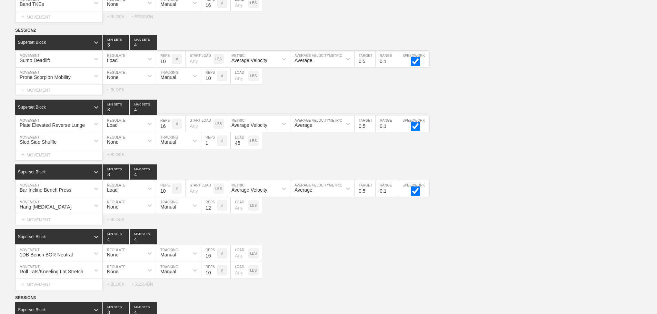
scroll to position [2357, 0]
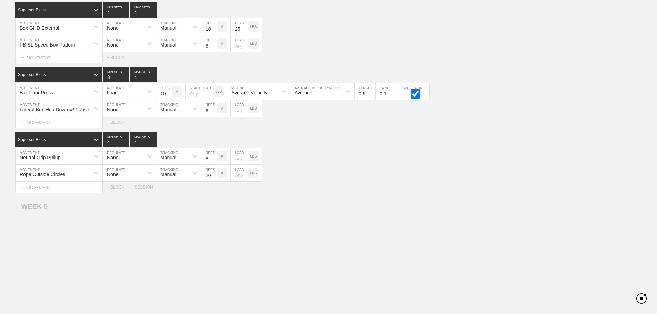
drag, startPoint x: 450, startPoint y: 213, endPoint x: 169, endPoint y: 240, distance: 281.9
click at [142, 187] on div "+ SESSION" at bounding box center [145, 187] width 28 height 5
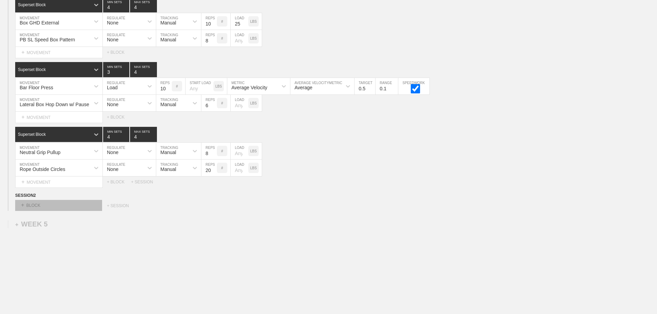
click at [79, 210] on div "+ BLOCK" at bounding box center [58, 205] width 87 height 11
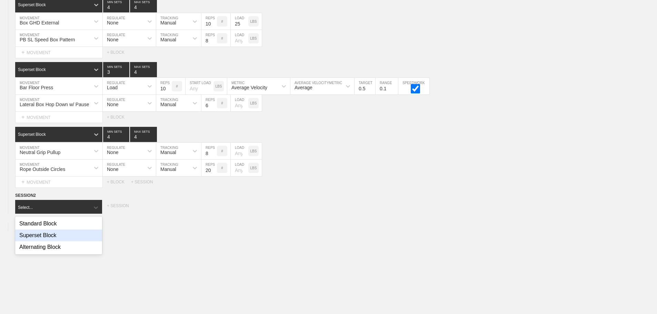
drag, startPoint x: 50, startPoint y: 242, endPoint x: 190, endPoint y: 240, distance: 140.3
click at [51, 241] on div "Superset Block" at bounding box center [58, 236] width 87 height 12
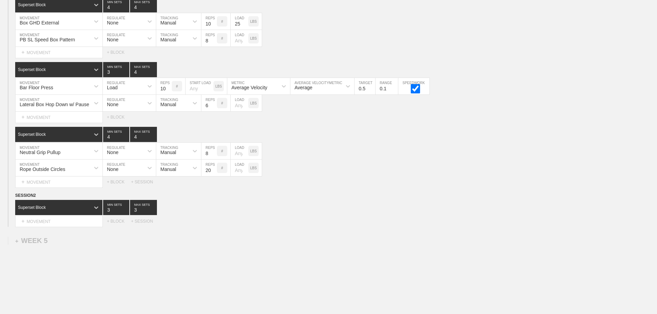
click at [316, 224] on div "Select... MOVEMENT + MOVEMENT + BLOCK + SESSION" at bounding box center [328, 221] width 657 height 11
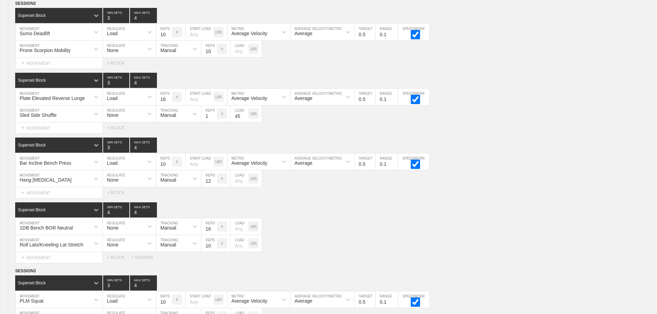
scroll to position [909, 0]
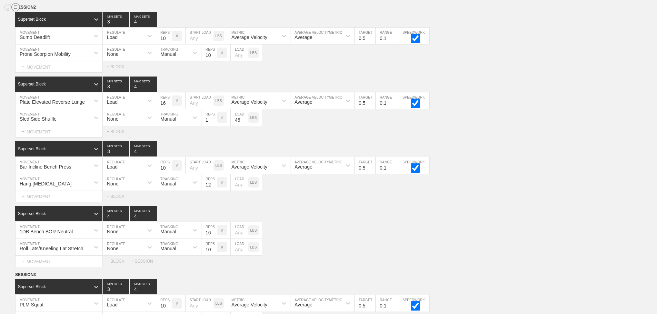
click at [16, 11] on circle at bounding box center [16, 7] width 8 height 8
click at [41, 19] on div "DUPLICATE" at bounding box center [48, 20] width 55 height 10
click at [428, 211] on div "SESSION 2 Superset Block 3 MIN SETS 4 MAX SETS DUPLICATE INSERT MOVEMENT AFTER …" at bounding box center [328, 135] width 657 height 263
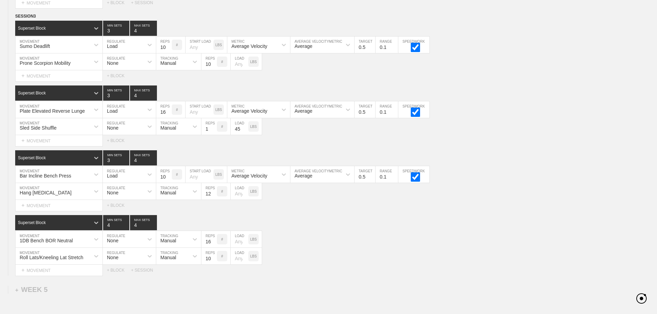
scroll to position [2308, 0]
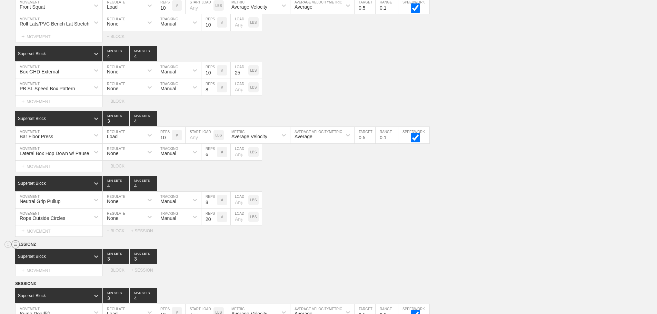
click at [15, 245] on line at bounding box center [15, 245] width 3 height 0
click at [43, 267] on div "DELETE" at bounding box center [48, 268] width 55 height 10
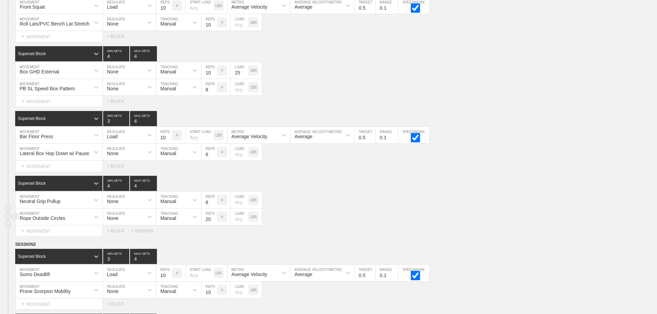
click at [470, 220] on div "Rope Outside Circles MOVEMENT None REGULATE Manual TRACKING 20 REPS # LOAD LBS" at bounding box center [328, 217] width 657 height 17
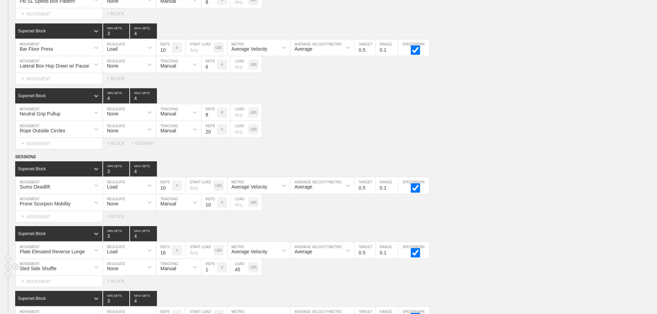
scroll to position [2446, 0]
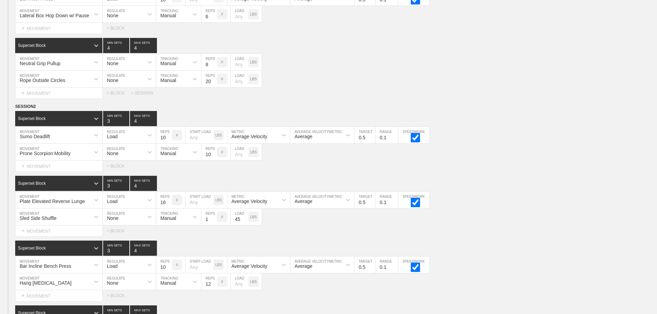
click at [514, 169] on div "Select... MOVEMENT + MOVEMENT + BLOCK" at bounding box center [328, 166] width 657 height 11
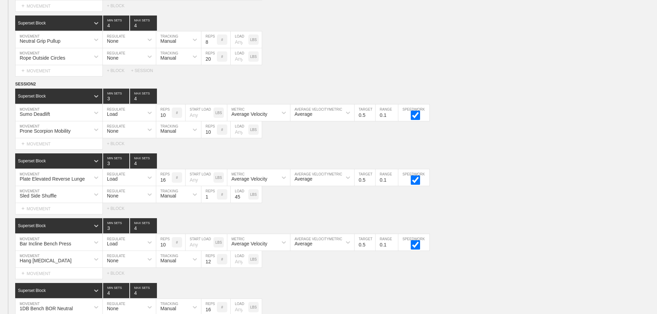
scroll to position [2480, 0]
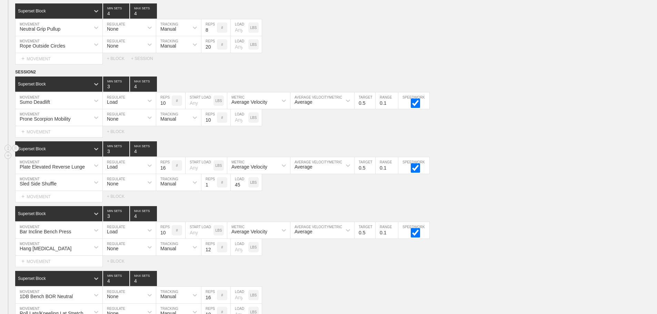
click at [506, 157] on div "Superset Block 3 MIN SETS 4 MAX SETS" at bounding box center [336, 148] width 642 height 15
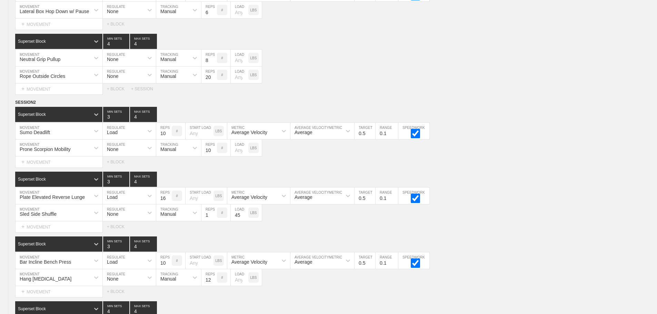
scroll to position [2467, 0]
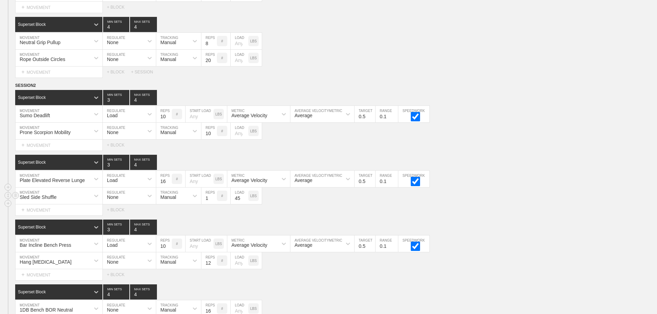
click at [565, 198] on div "Sled Side Shuffle MOVEMENT None REGULATE Manual TRACKING 1 REPS # 45 LOAD LBS" at bounding box center [328, 196] width 657 height 17
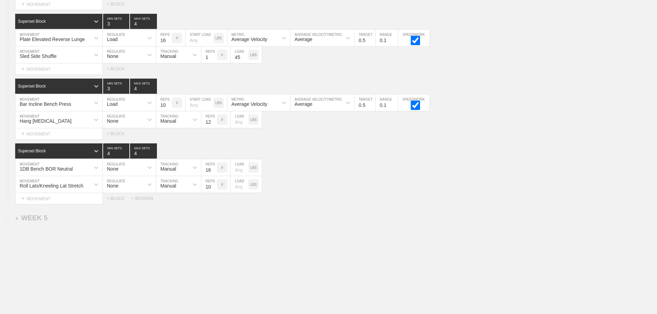
scroll to position [2624, 0]
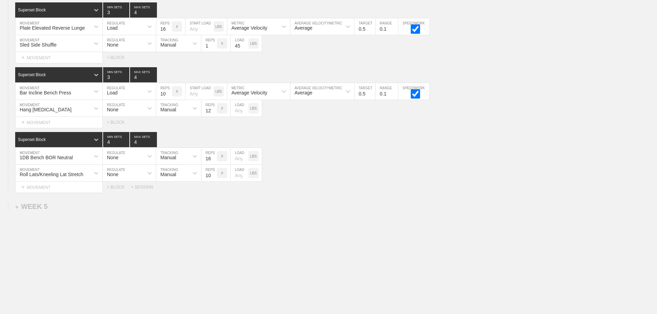
click at [91, 42] on div at bounding box center [96, 43] width 12 height 12
click at [424, 176] on div "Roll Lats/Kneeling Lat Stretch MOVEMENT None REGULATE Manual TRACKING 10 REPS #…" at bounding box center [328, 173] width 657 height 17
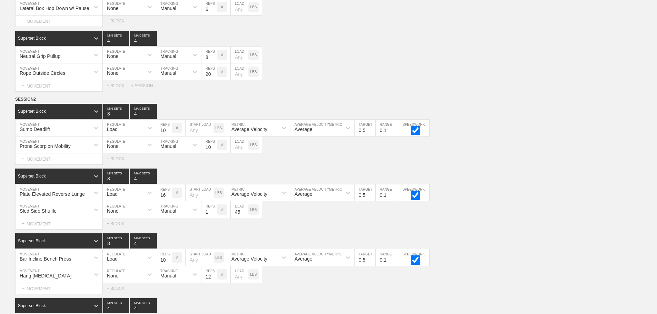
scroll to position [2463, 0]
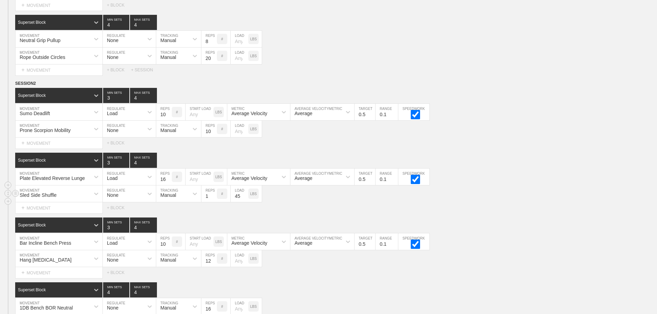
click at [78, 200] on div "Sled Side Shuffle" at bounding box center [53, 194] width 74 height 12
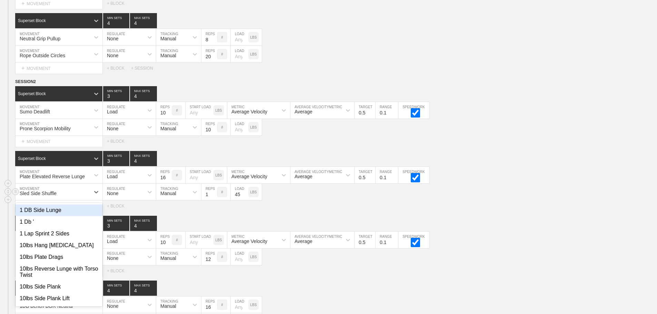
scroll to position [2471, 0]
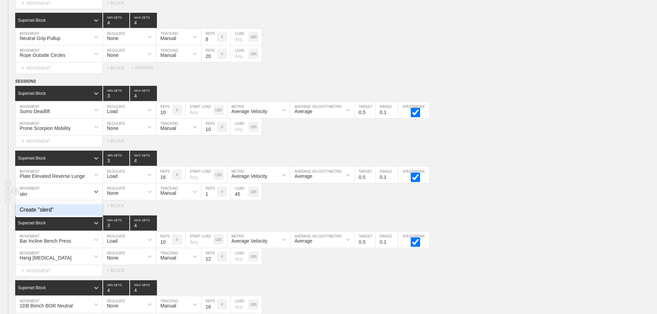
type input "sle"
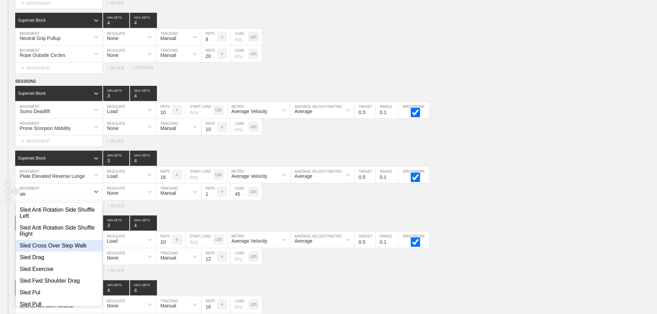
scroll to position [34, 0]
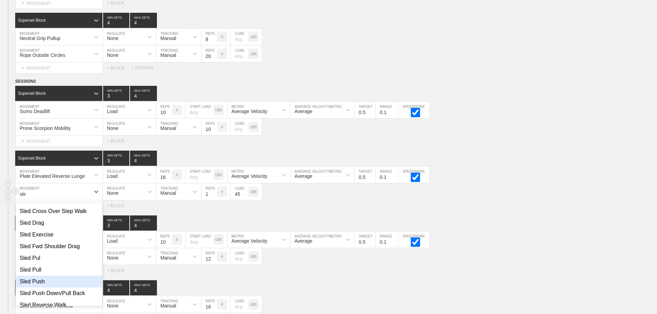
click at [43, 286] on div "Sled Push" at bounding box center [59, 282] width 87 height 12
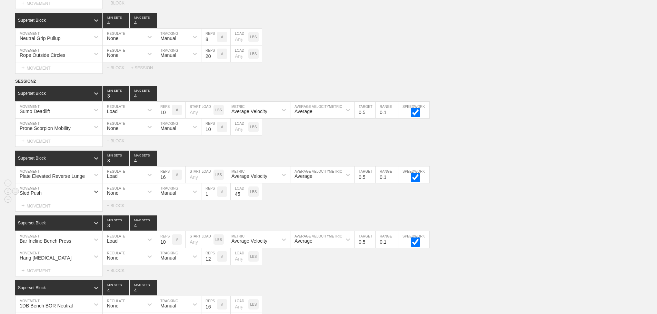
click at [239, 199] on input "45" at bounding box center [240, 191] width 18 height 17
type input "90"
click at [278, 200] on div "Sled Push MOVEMENT None REGULATE Manual TRACKING 1 REPS # 90 LOAD LBS" at bounding box center [328, 191] width 657 height 17
click at [487, 210] on div "Select... MOVEMENT + MOVEMENT + BLOCK" at bounding box center [328, 205] width 657 height 11
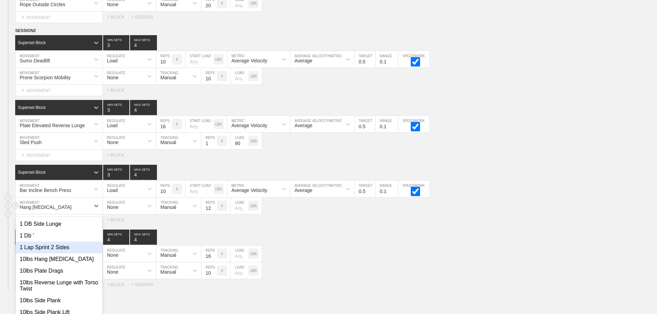
click at [81, 214] on div "option 1 Lap Sprint 2 Sides focused, 3 of 801. 801 results available. Use Up an…" at bounding box center [59, 206] width 87 height 17
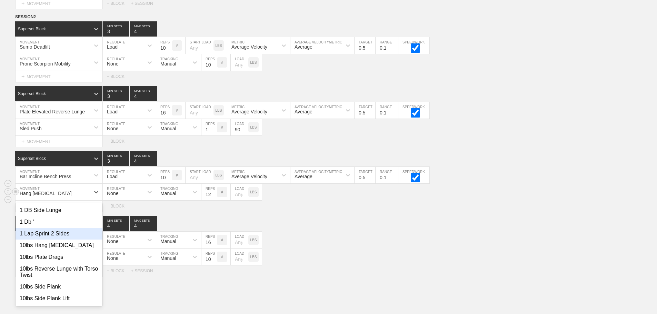
scroll to position [2536, 0]
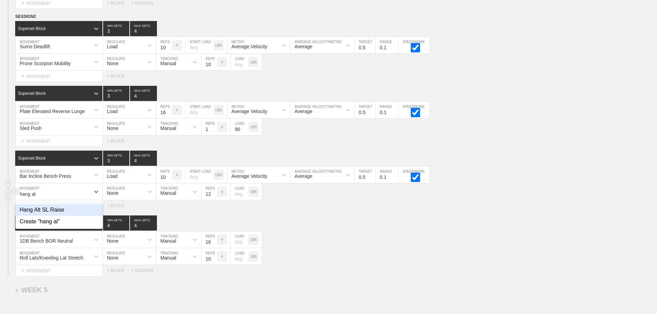
type input "hang alt"
click at [58, 216] on div "Hang Alt SL Raise" at bounding box center [59, 210] width 87 height 12
click at [343, 258] on div "Roll Lats/Kneeling Lat Stretch MOVEMENT None REGULATE Manual TRACKING 10 REPS #…" at bounding box center [328, 256] width 657 height 17
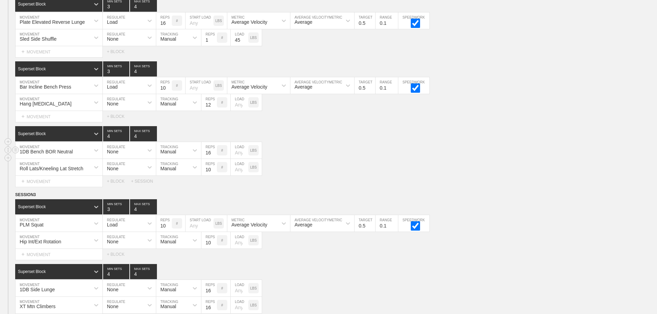
click at [457, 155] on div "1DB Bench BOR Neutral MOVEMENT None REGULATE Manual TRACKING 16 REPS # LOAD LBS" at bounding box center [328, 150] width 657 height 17
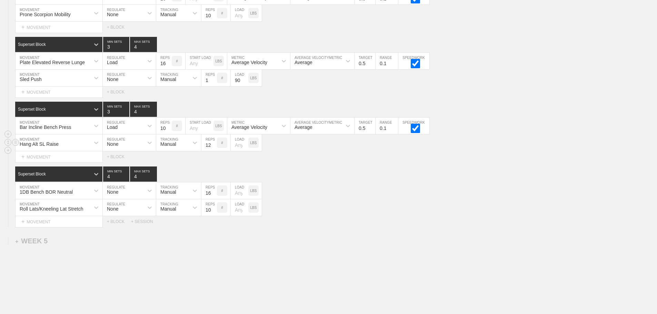
scroll to position [2591, 0]
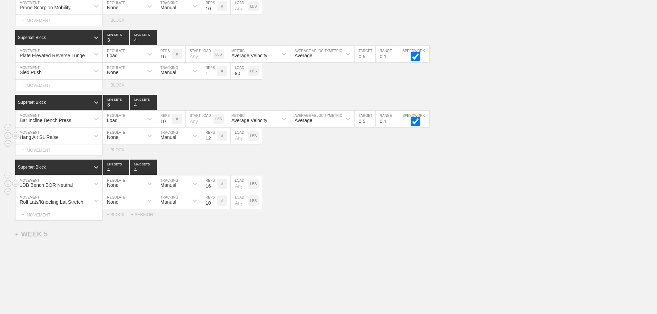
click at [77, 189] on div "1DB Bench BOR Neutral" at bounding box center [53, 184] width 74 height 12
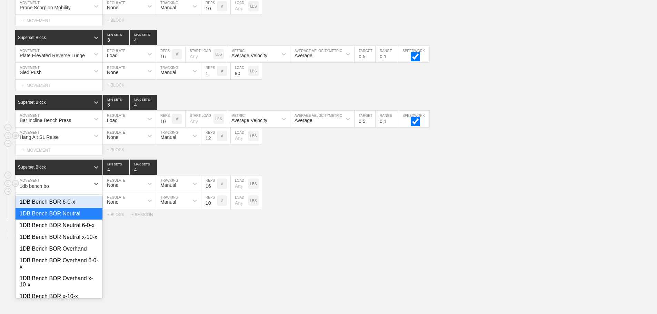
type input "1db bench bor"
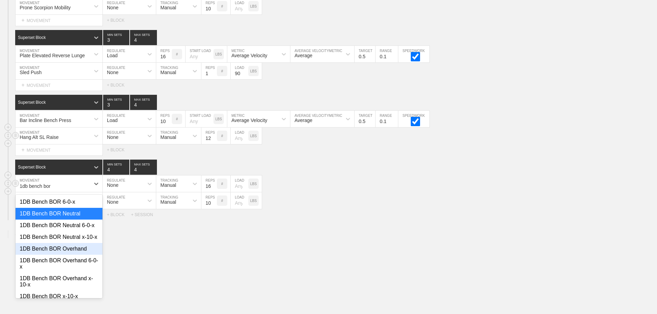
click at [67, 255] on div "1DB Bench BOR Overhand" at bounding box center [59, 249] width 87 height 12
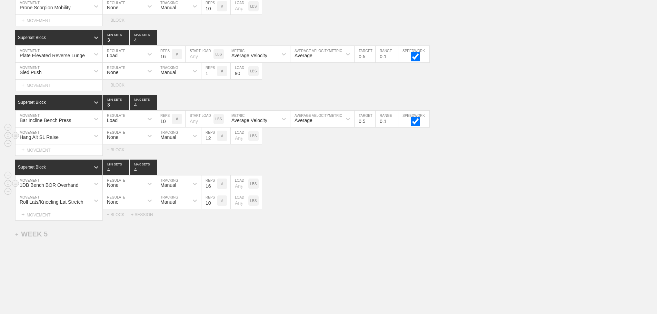
drag, startPoint x: 419, startPoint y: 218, endPoint x: 293, endPoint y: 218, distance: 126.2
click at [413, 218] on div "Select... MOVEMENT + MOVEMENT + BLOCK + SESSION" at bounding box center [328, 214] width 657 height 11
click at [92, 206] on div at bounding box center [96, 200] width 12 height 17
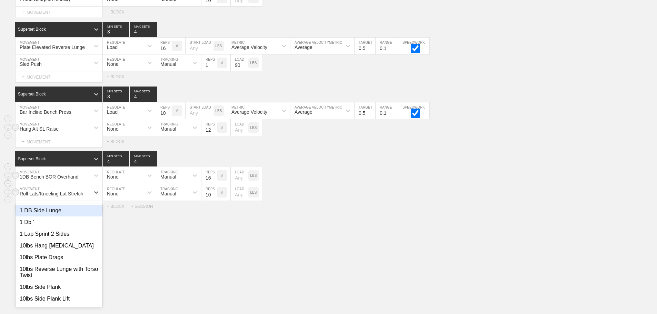
scroll to position [2600, 0]
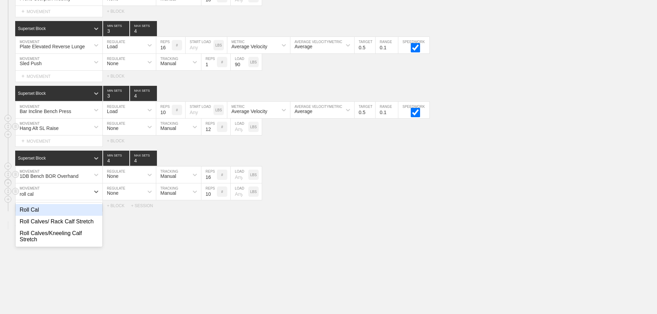
type input "roll calv"
click at [91, 215] on div "Roll Calves/ Rack Calf Stretch" at bounding box center [59, 210] width 87 height 12
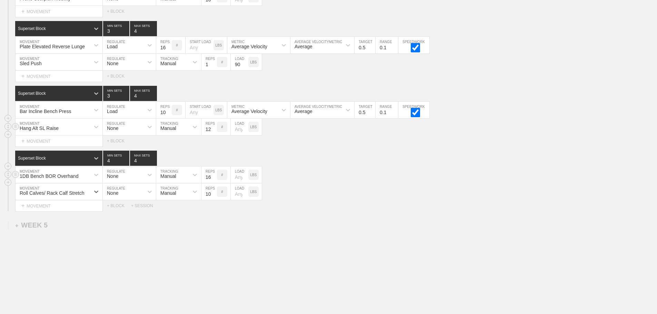
click at [338, 211] on div "Select... MOVEMENT + MOVEMENT + BLOCK + SESSION" at bounding box center [328, 205] width 657 height 11
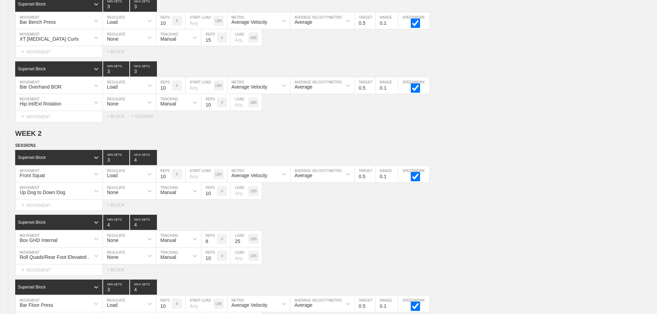
scroll to position [0, 0]
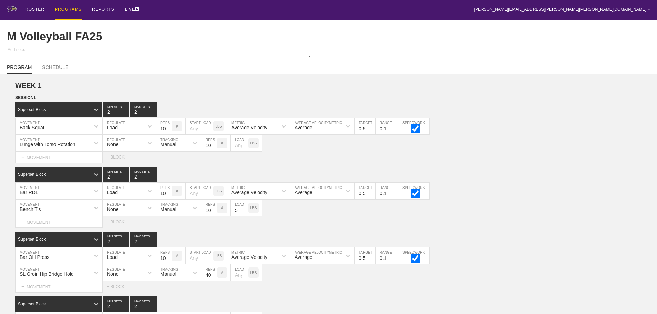
click at [68, 7] on div "PROGRAMS" at bounding box center [68, 10] width 27 height 20
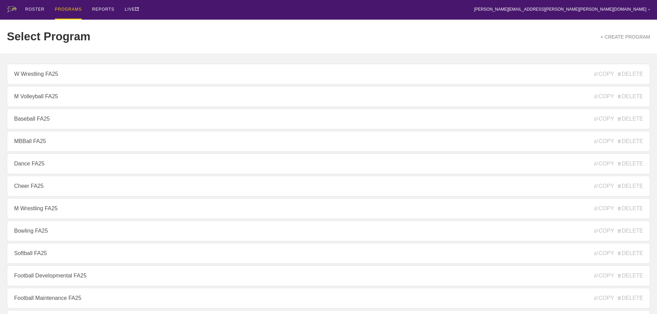
click at [188, 10] on div "ROSTER PROGRAMS REPORTS LIVE [PERSON_NAME][EMAIL_ADDRESS][PERSON_NAME][PERSON_N…" at bounding box center [328, 10] width 643 height 20
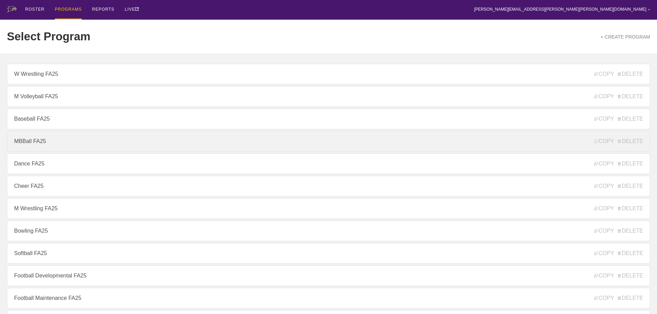
click at [36, 143] on link "MBBall FA25" at bounding box center [328, 141] width 643 height 21
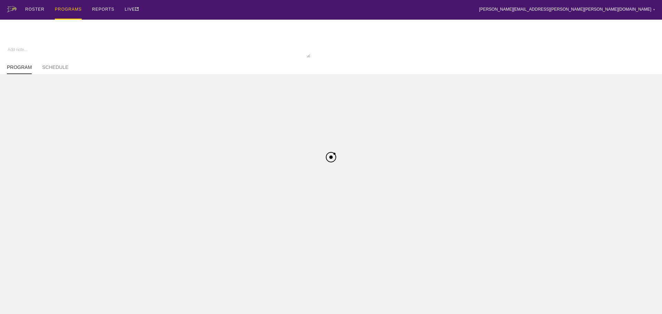
type textarea "x"
type input "MBBall FA25"
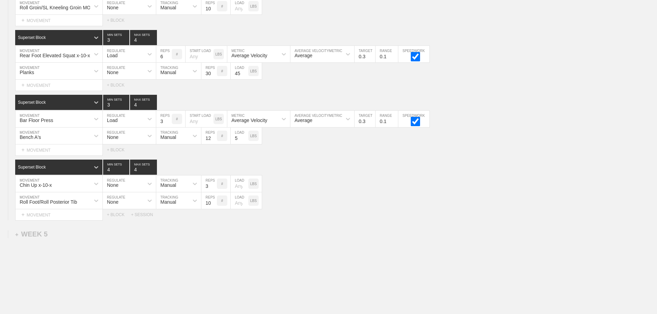
scroll to position [2733, 0]
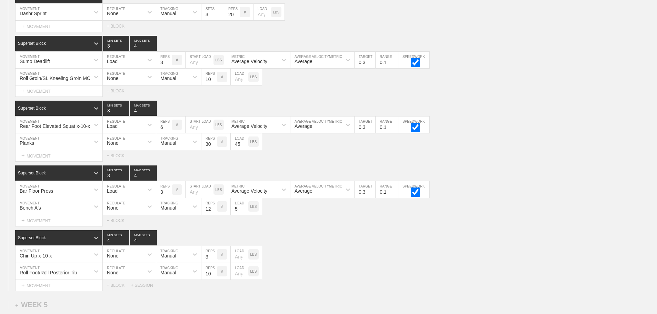
click at [511, 156] on div "Select... MOVEMENT + MOVEMENT + BLOCK" at bounding box center [328, 155] width 657 height 11
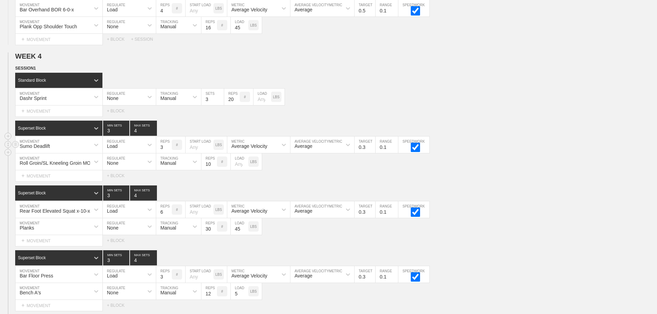
scroll to position [2768, 0]
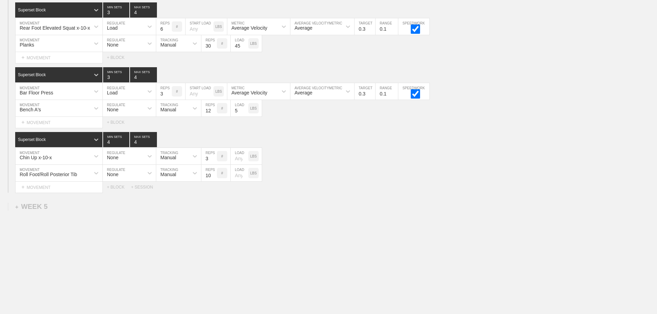
click at [341, 188] on div "Select... MOVEMENT + MOVEMENT + BLOCK + SESSION" at bounding box center [328, 187] width 657 height 11
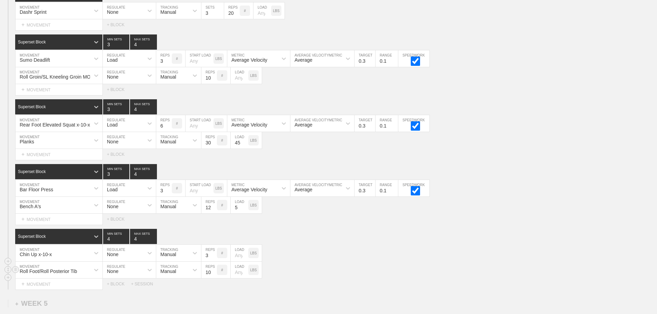
scroll to position [2630, 0]
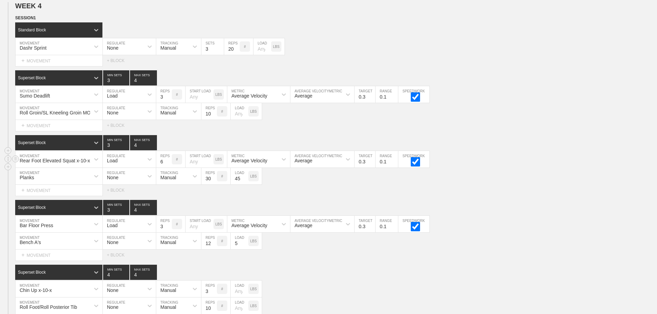
click at [521, 168] on div "Rear Foot Elevated Squat x-10-x MOVEMENT Load REGULATE 6 REPS # START LOAD LBS …" at bounding box center [328, 159] width 657 height 17
click at [501, 242] on div "Bench A's MOVEMENT None REGULATE Manual TRACKING 12 REPS # 5 LOAD LBS" at bounding box center [328, 241] width 657 height 17
click at [566, 233] on div "Bar Floor Press MOVEMENT Load REGULATE 3 REPS # START LOAD LBS Average Velocity…" at bounding box center [328, 224] width 657 height 17
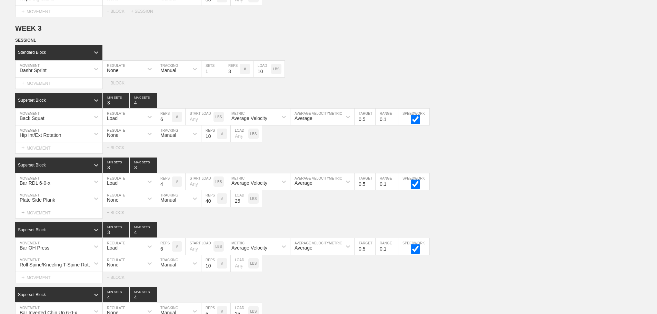
scroll to position [1734, 0]
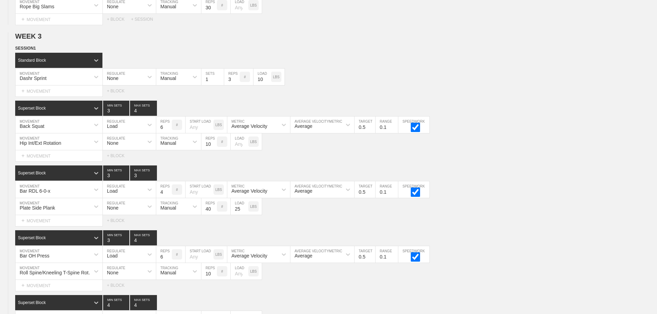
drag, startPoint x: 535, startPoint y: 176, endPoint x: 662, endPoint y: 189, distance: 127.2
click at [536, 177] on div "Superset Block 3 MIN SETS 3 MAX SETS" at bounding box center [336, 172] width 642 height 15
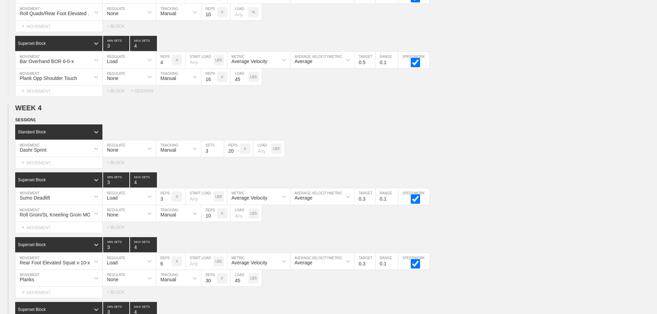
scroll to position [2527, 0]
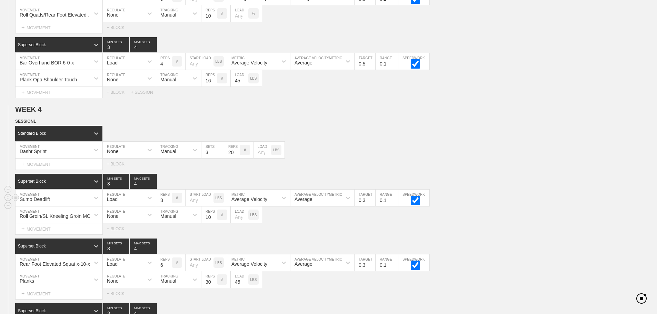
click at [493, 198] on div "Sumo Deadlift MOVEMENT Load REGULATE 3 REPS # START LOAD LBS Average Velocity M…" at bounding box center [328, 198] width 657 height 17
click at [529, 112] on h2 "WEEK 4" at bounding box center [336, 110] width 642 height 8
